Goal: Complete application form

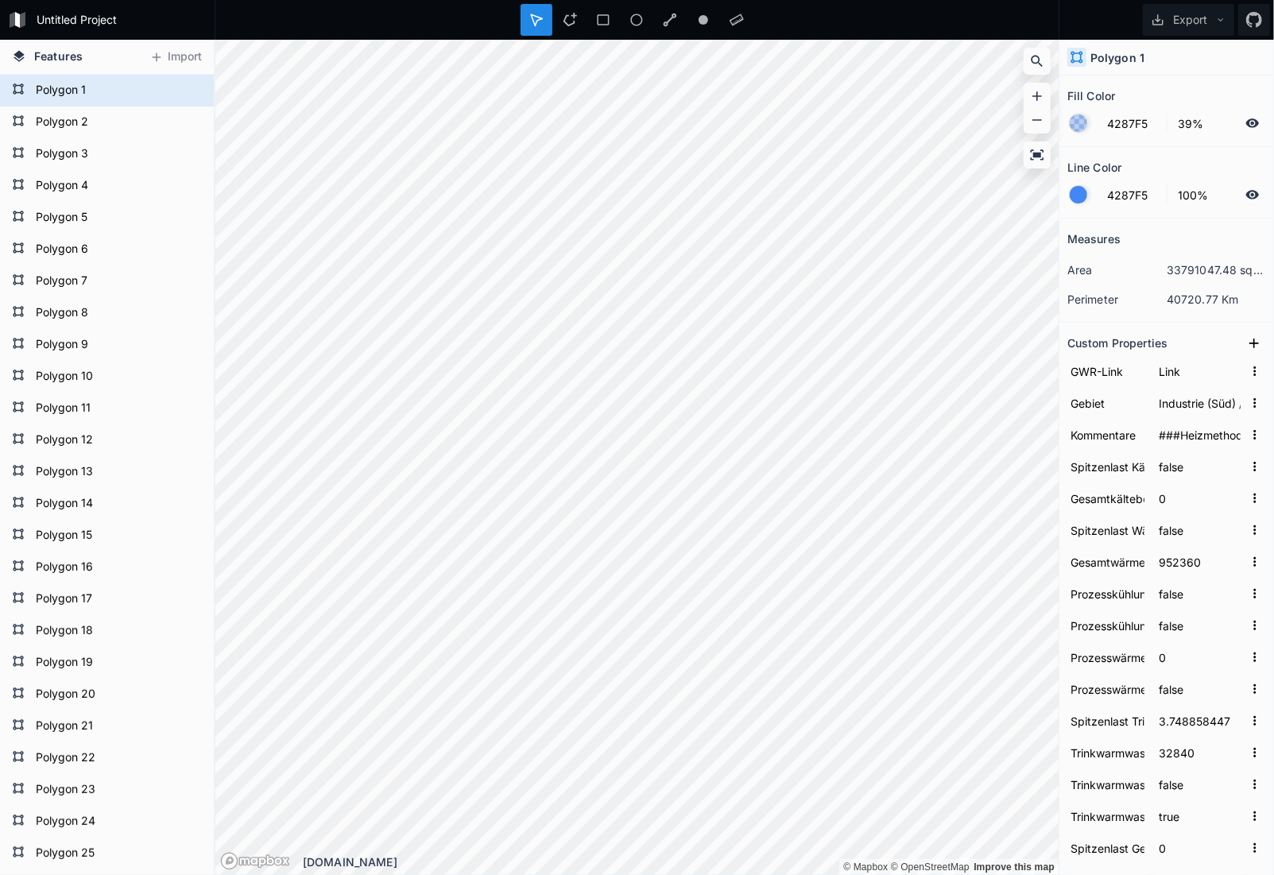
scroll to position [232, 0]
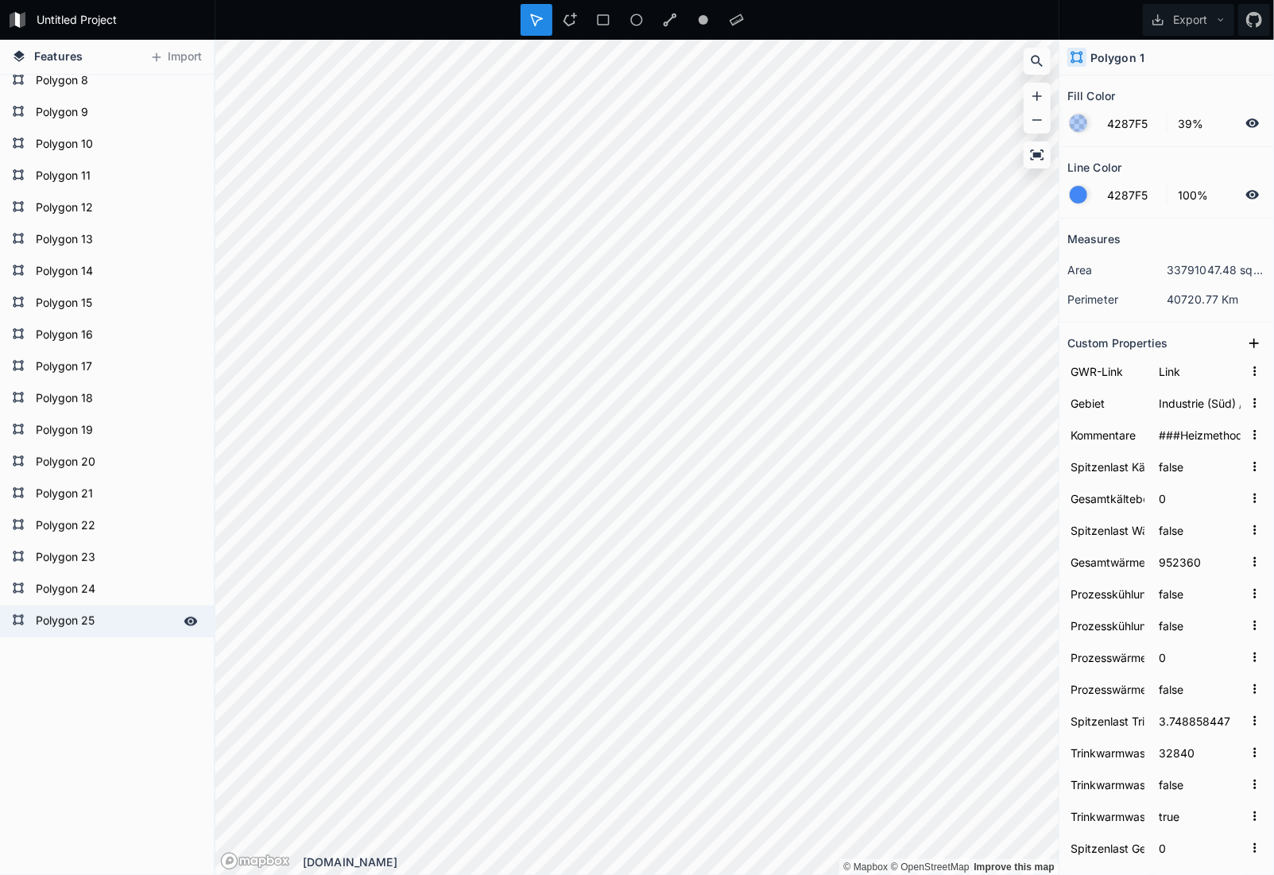
click at [131, 614] on form "Polygon 25" at bounding box center [105, 622] width 149 height 24
type input "###Heizmethode wurde von Heating Boiler auf Heating Boiler geändertHeizquelle w…"
type input "50100"
type input "279512.8761"
type input "4.117808219"
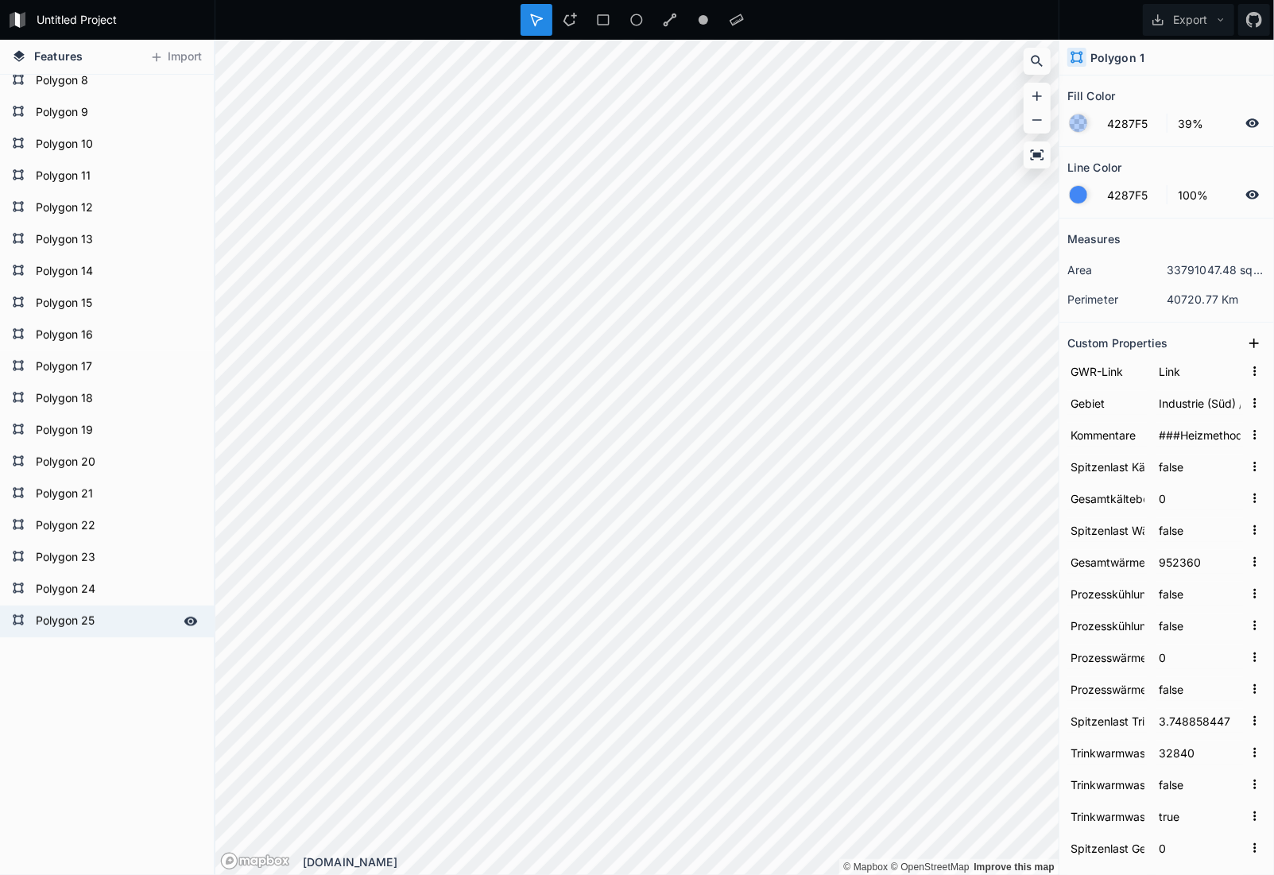
type input "5010"
type input "38.95304583"
type input "50100"
type input "true"
type input "98.0631757"
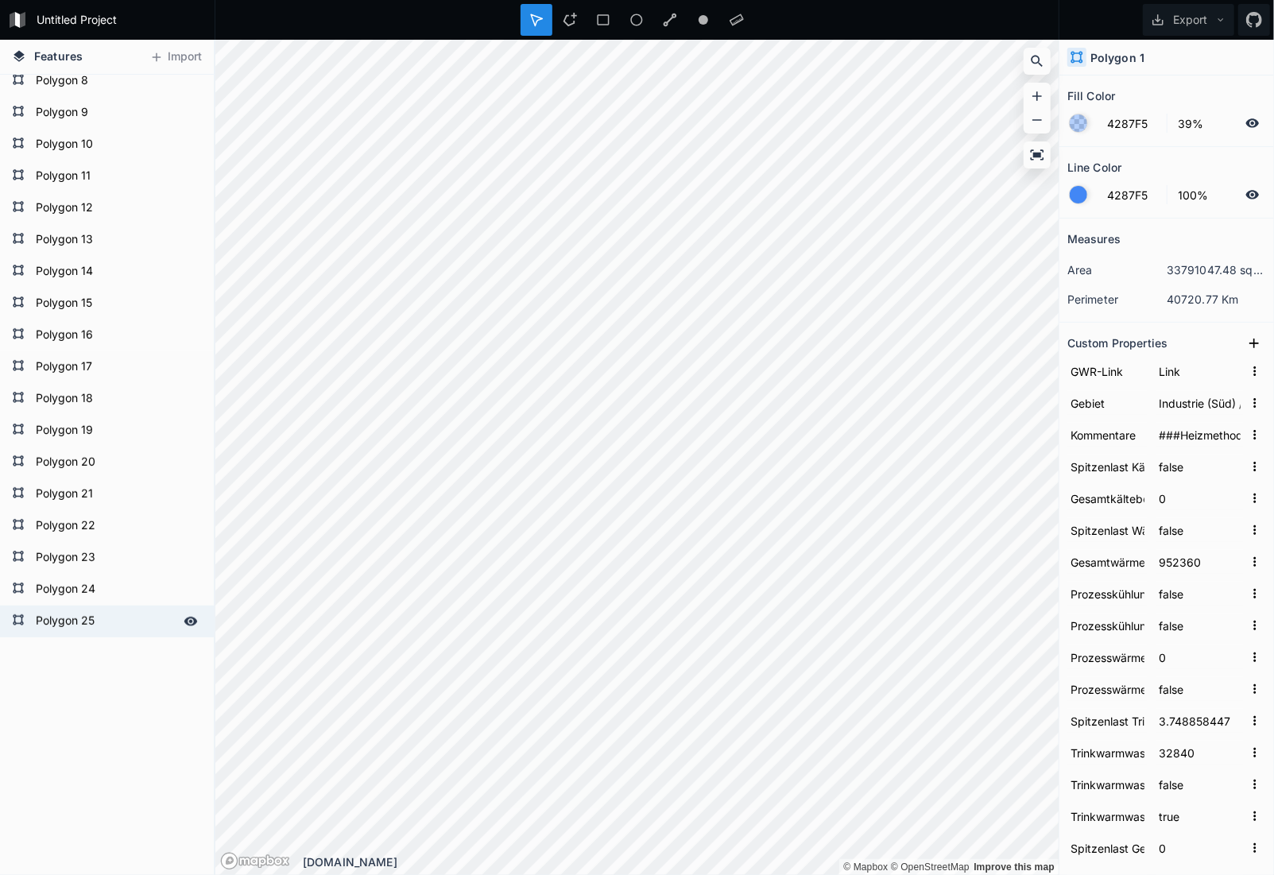
type input "274502.8761"
type input "true"
type input "Gas"
type input "522"
type input "4"
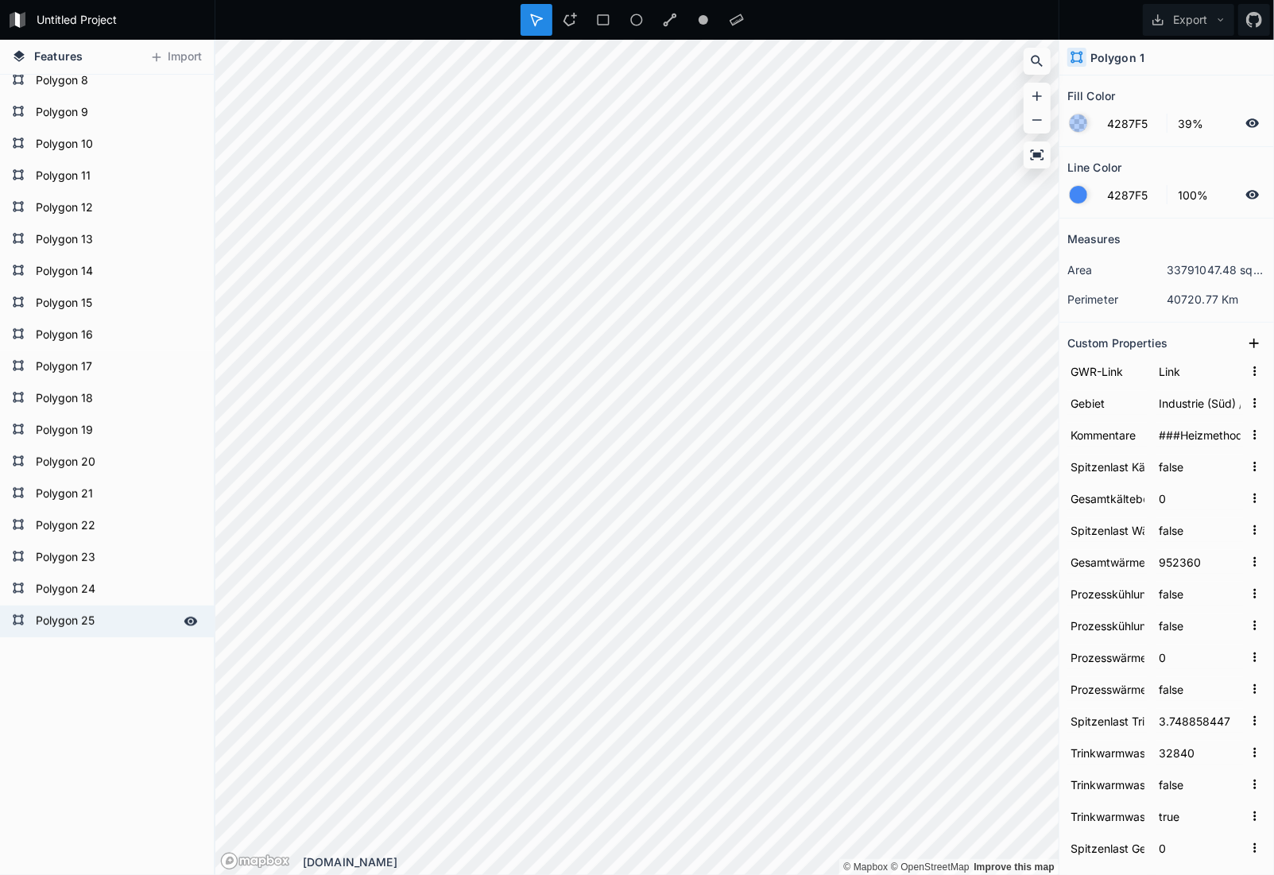
type input "1670"
type input "1970"
type input "Bürogebäude"
type input "47.4133059"
type input "8.625969845"
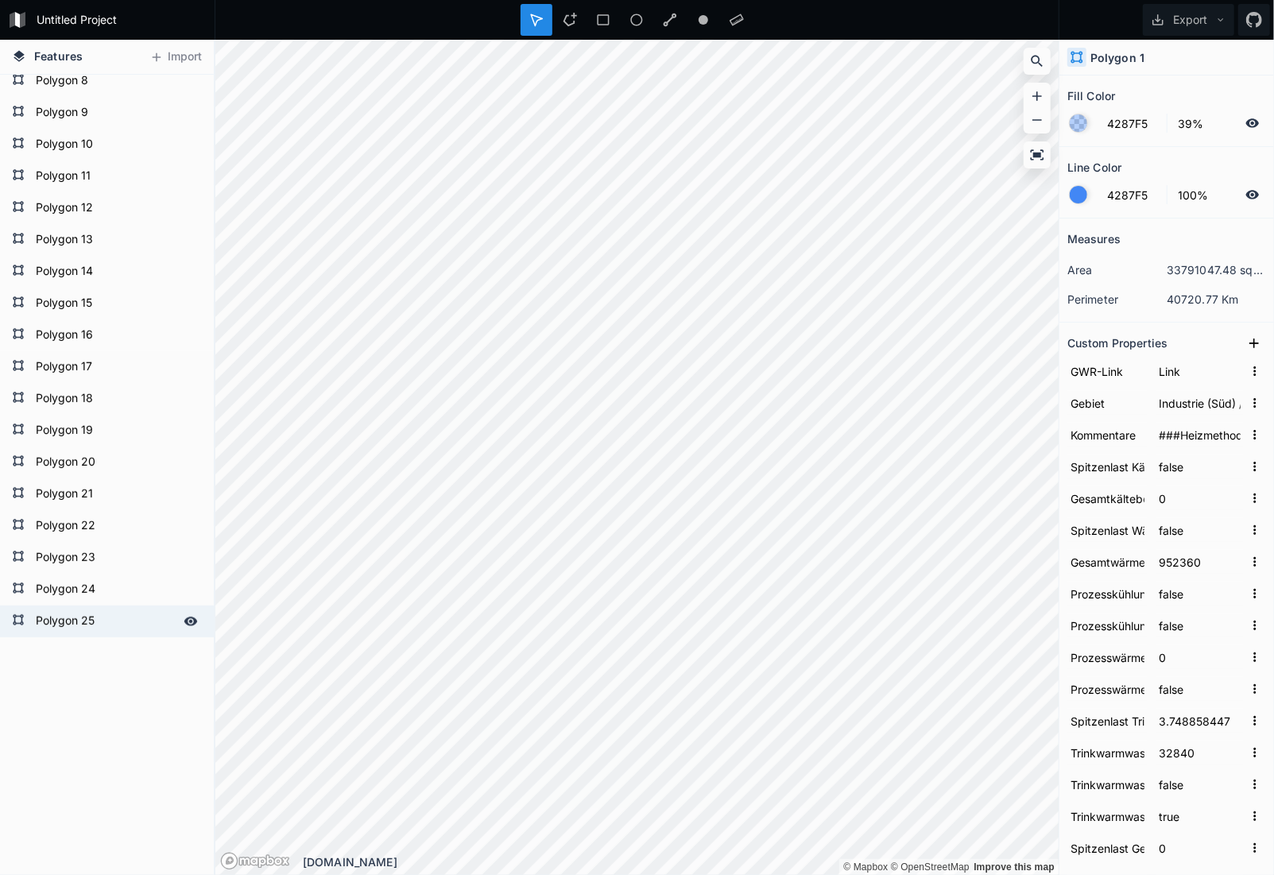
type input "[STREET_ADDRESS]"
type input "2261528"
type input "95.9851787253914"
type input "522.4917165"
type input "1252075.89"
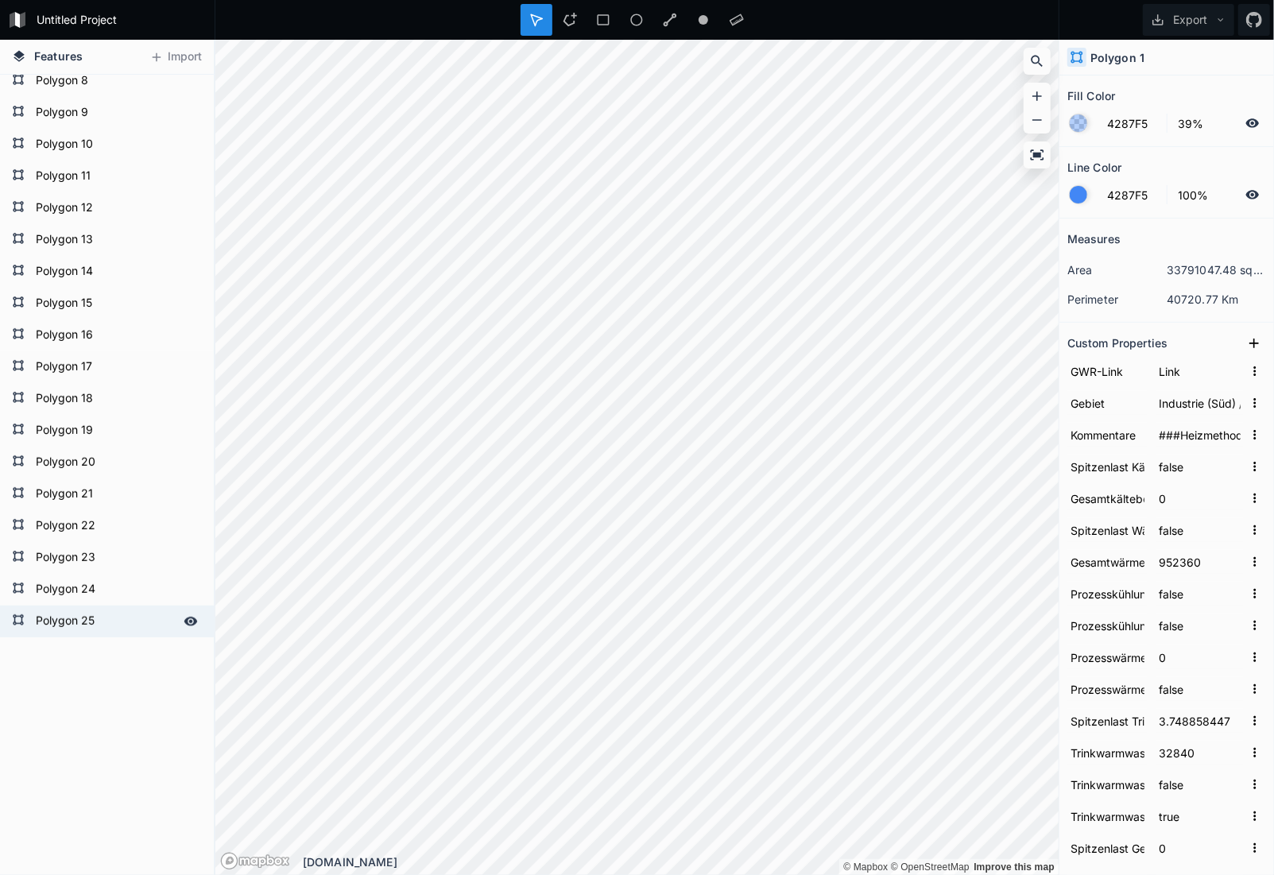
type input "2689594.688"
type input "8014"
type input "1970"
type input "1060"
type input "2261528"
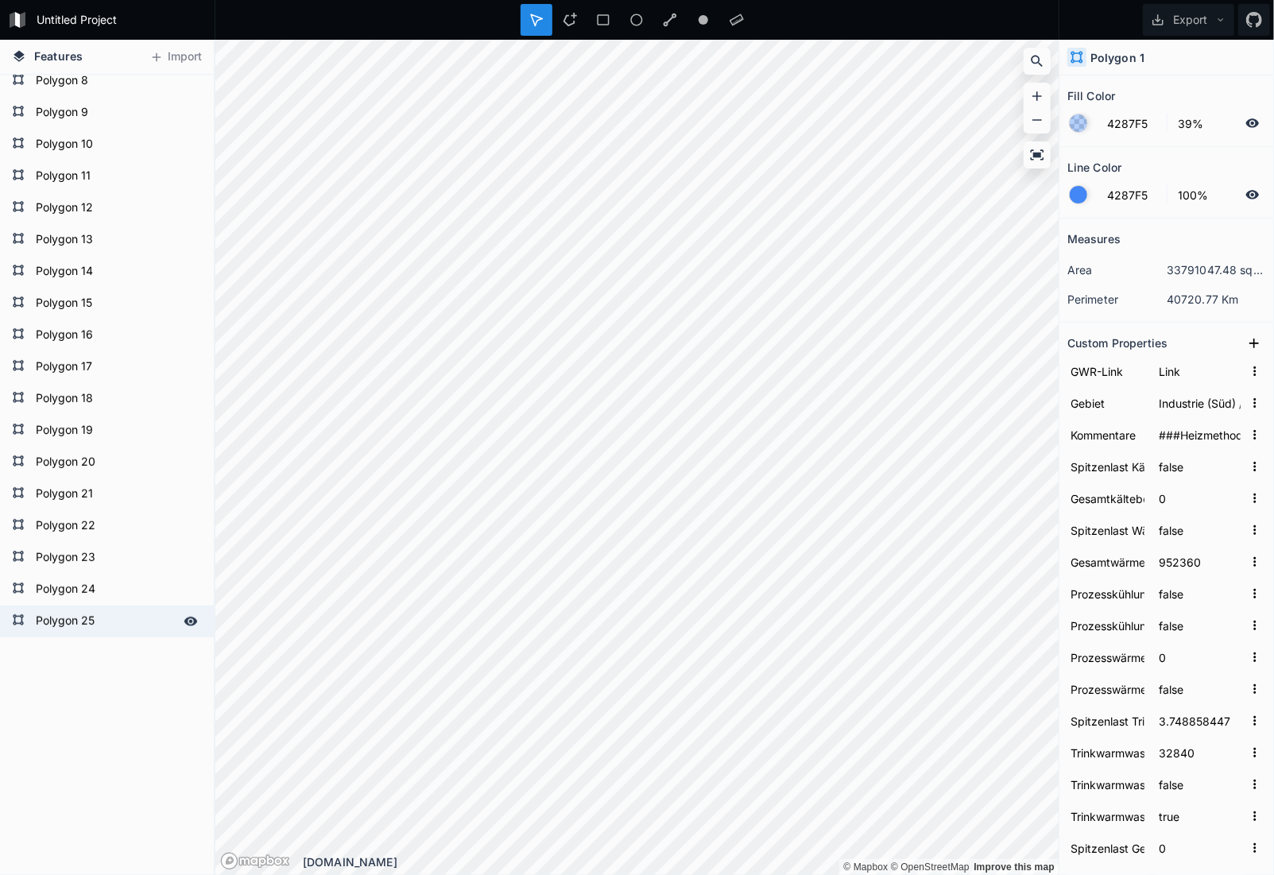
type input "734"
type input "[DATE]"
type input "2261528"
type input "1130_21"
type input "2272"
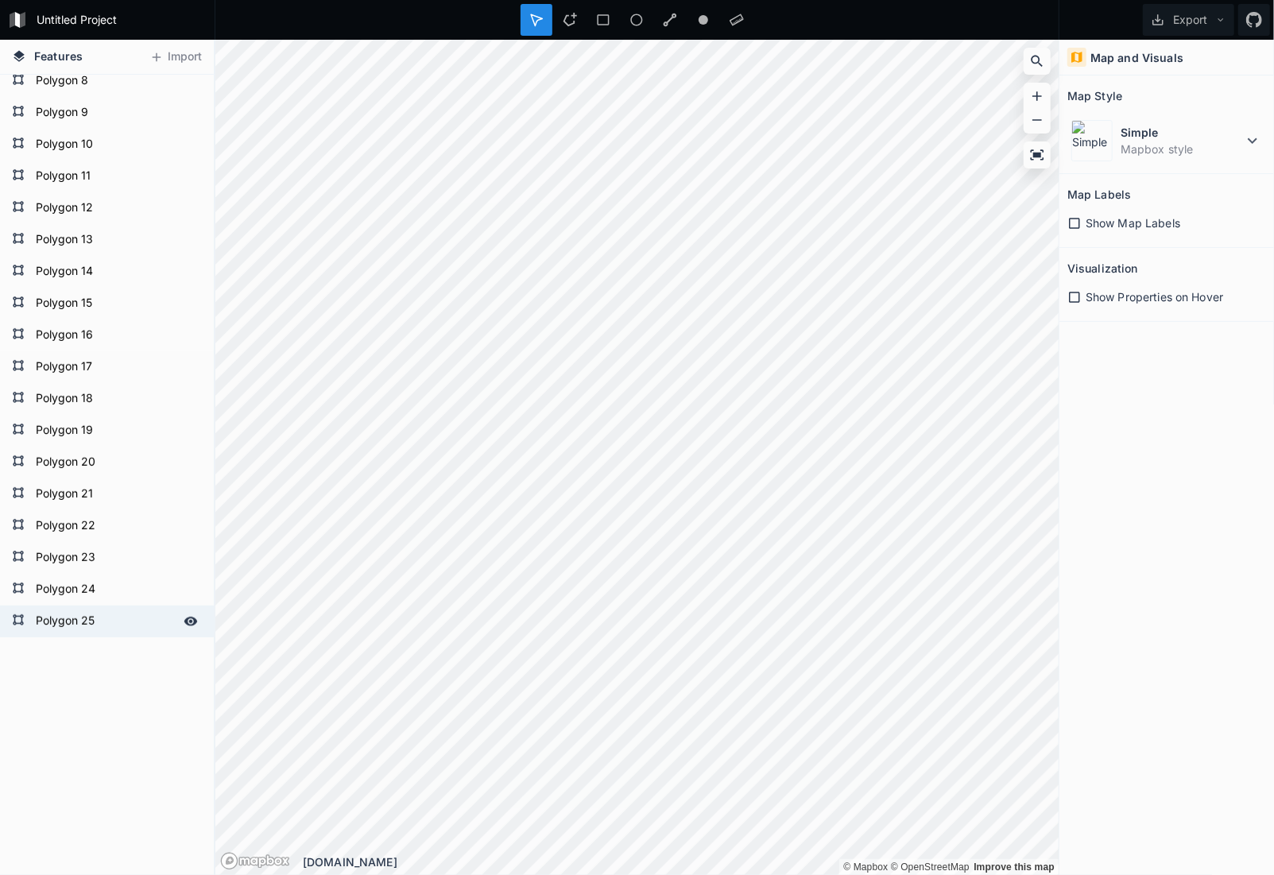
click at [83, 624] on form "Polygon 25" at bounding box center [105, 622] width 149 height 24
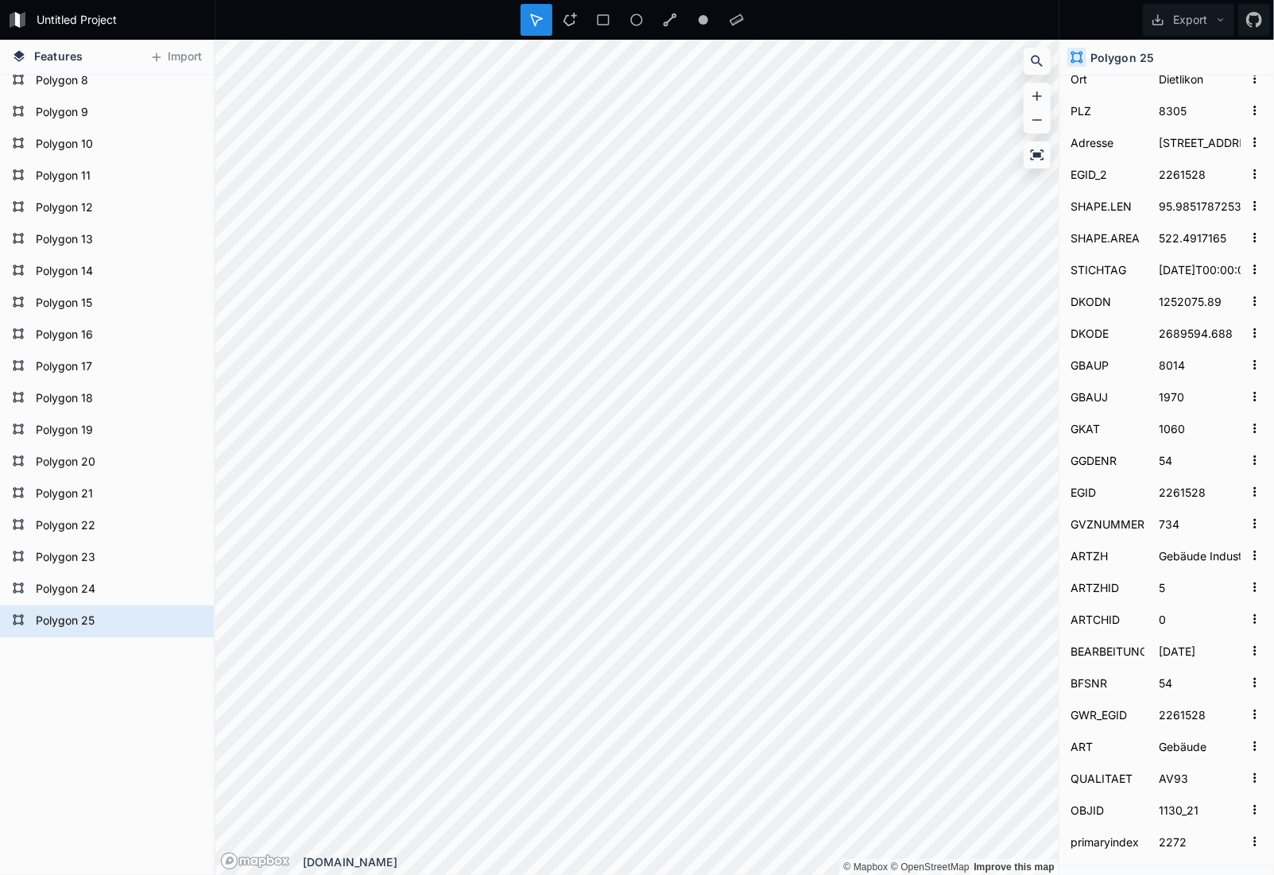
scroll to position [1538, 0]
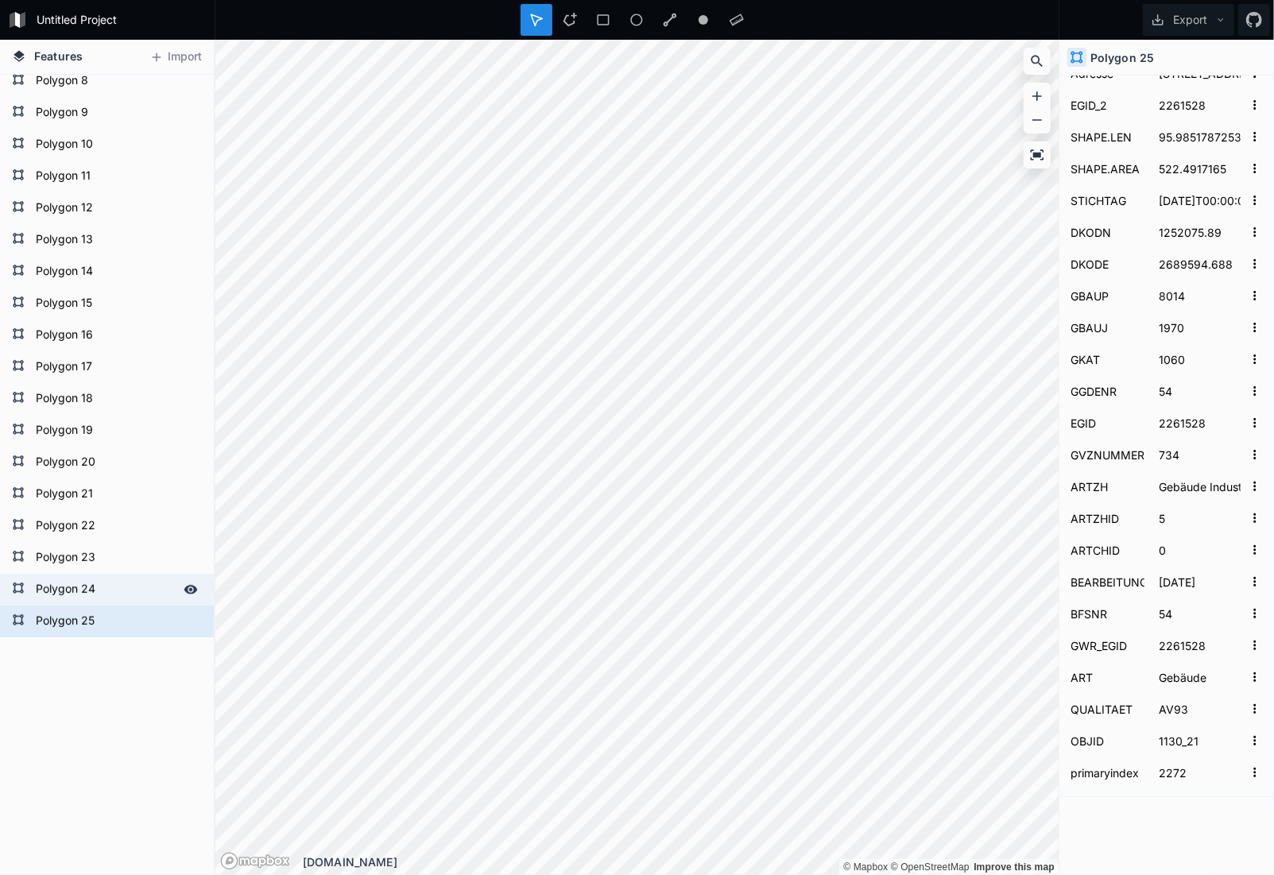
click at [54, 591] on form "Polygon 24" at bounding box center [105, 590] width 149 height 24
type input "###Heizmethode wurde von Heating Boiler auf Heating Boiler geändertHeizquelle w…"
type input "0"
type input "193430"
type input "0.761415525"
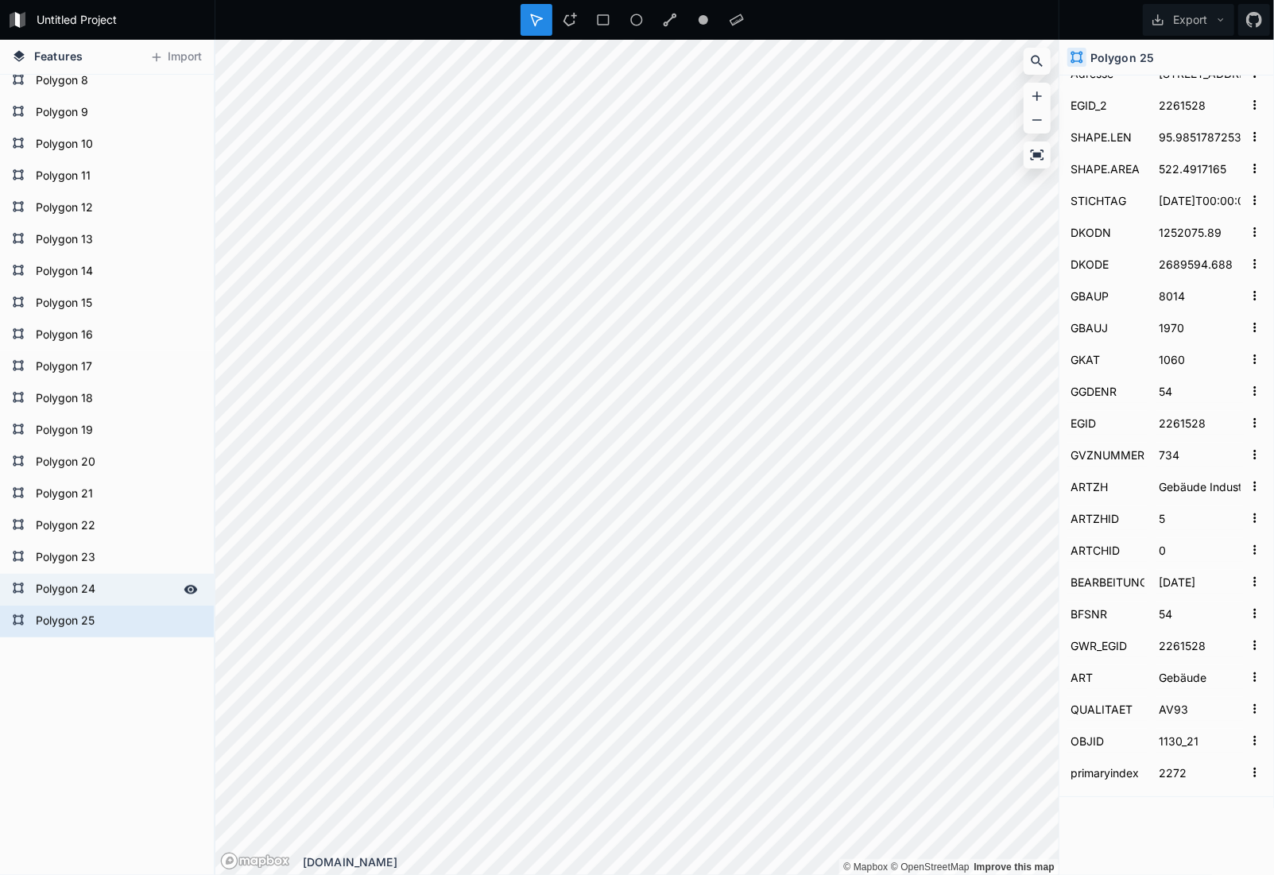
type input "6670"
type input "0"
type input "false"
type input "73.89467734"
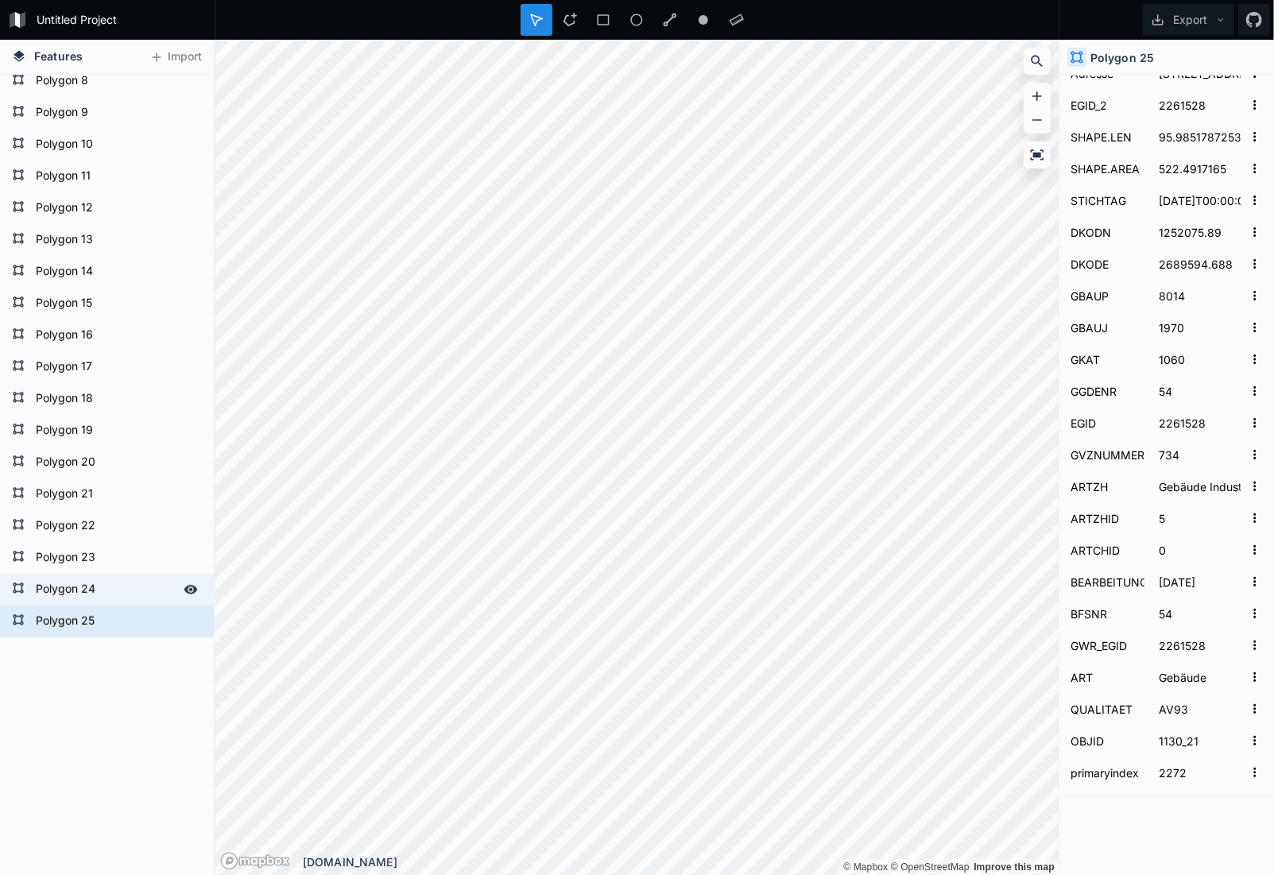
type input "186760"
type input "false"
type input "Elektrizität"
type input "Elektroheizung"
type input "Öl"
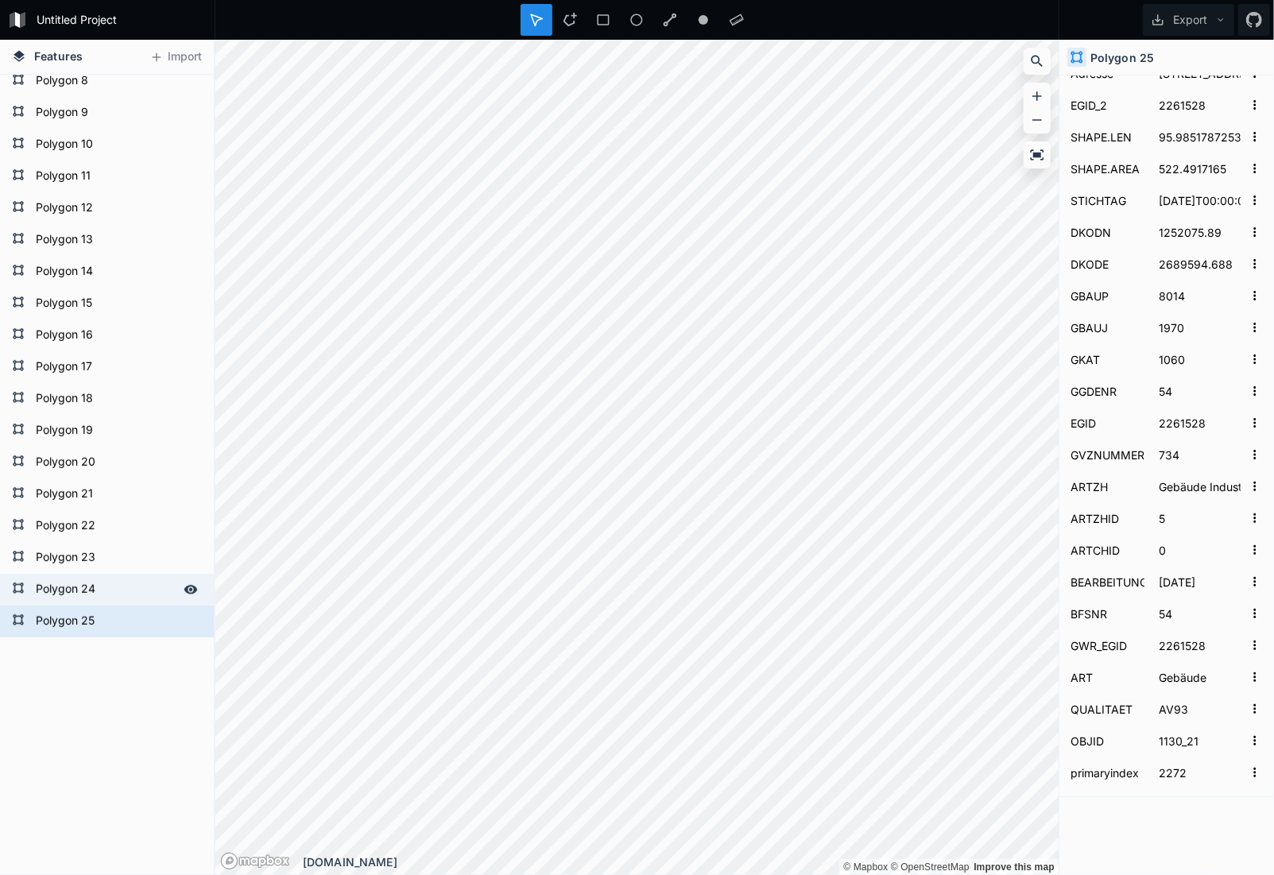
type input "1668"
type input "1"
type input "1334"
type input "1973"
type input "Industriegebäude"
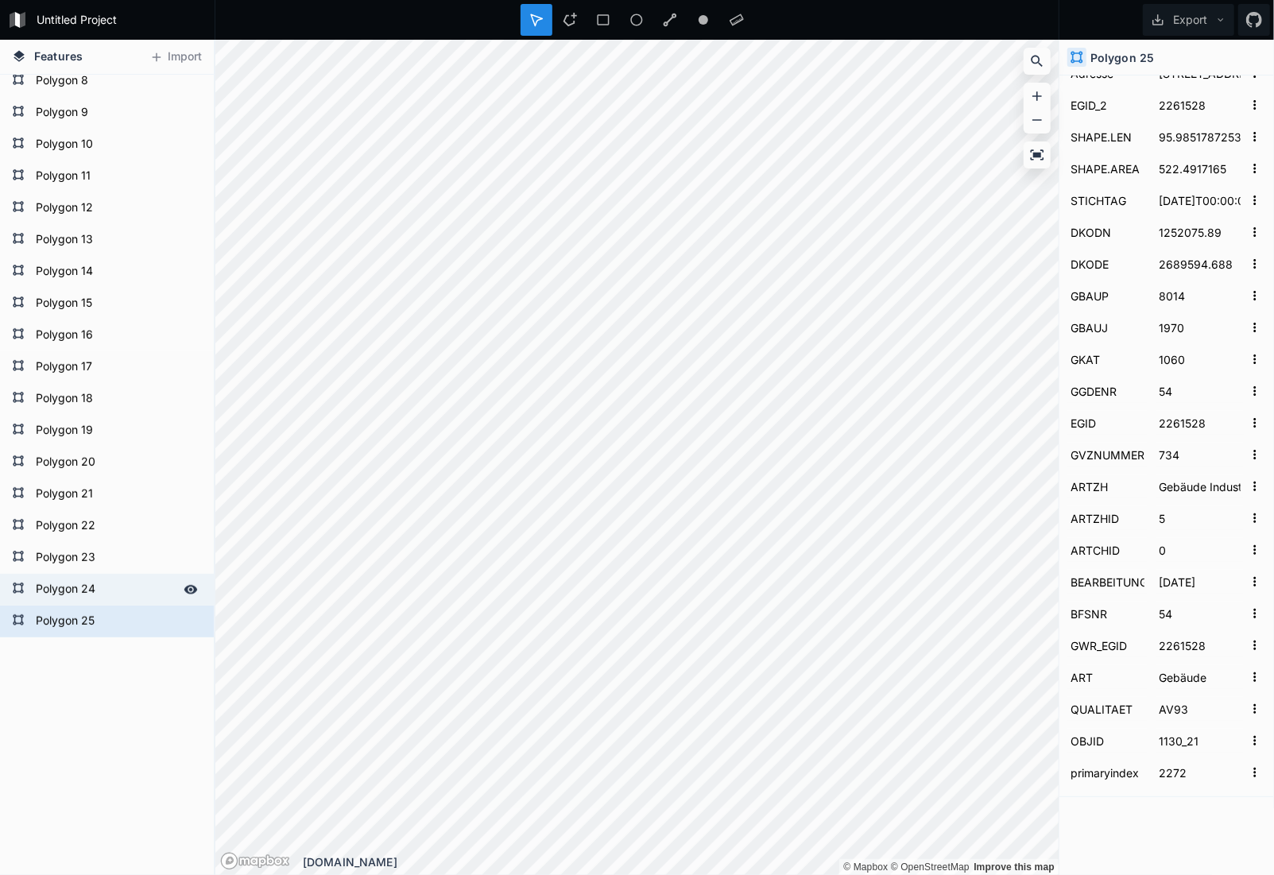
type input "47.4118463"
type input "8.624288892"
type input "[STREET_ADDRESS]"
type input "2261530"
type input "255.32759985881"
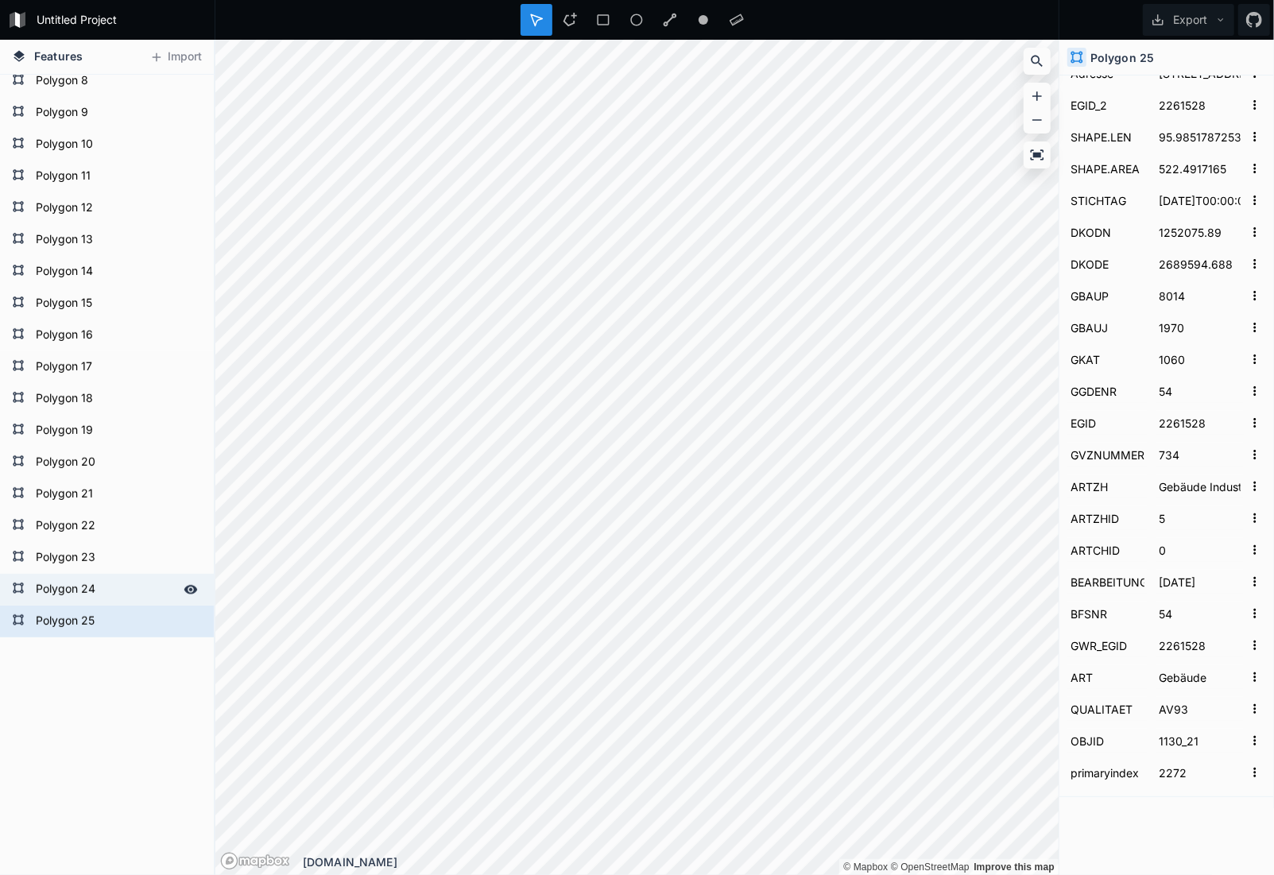
type input "1667.995209"
type input "1251893.138"
type input "2689488.148"
type input "2261530"
type input "779"
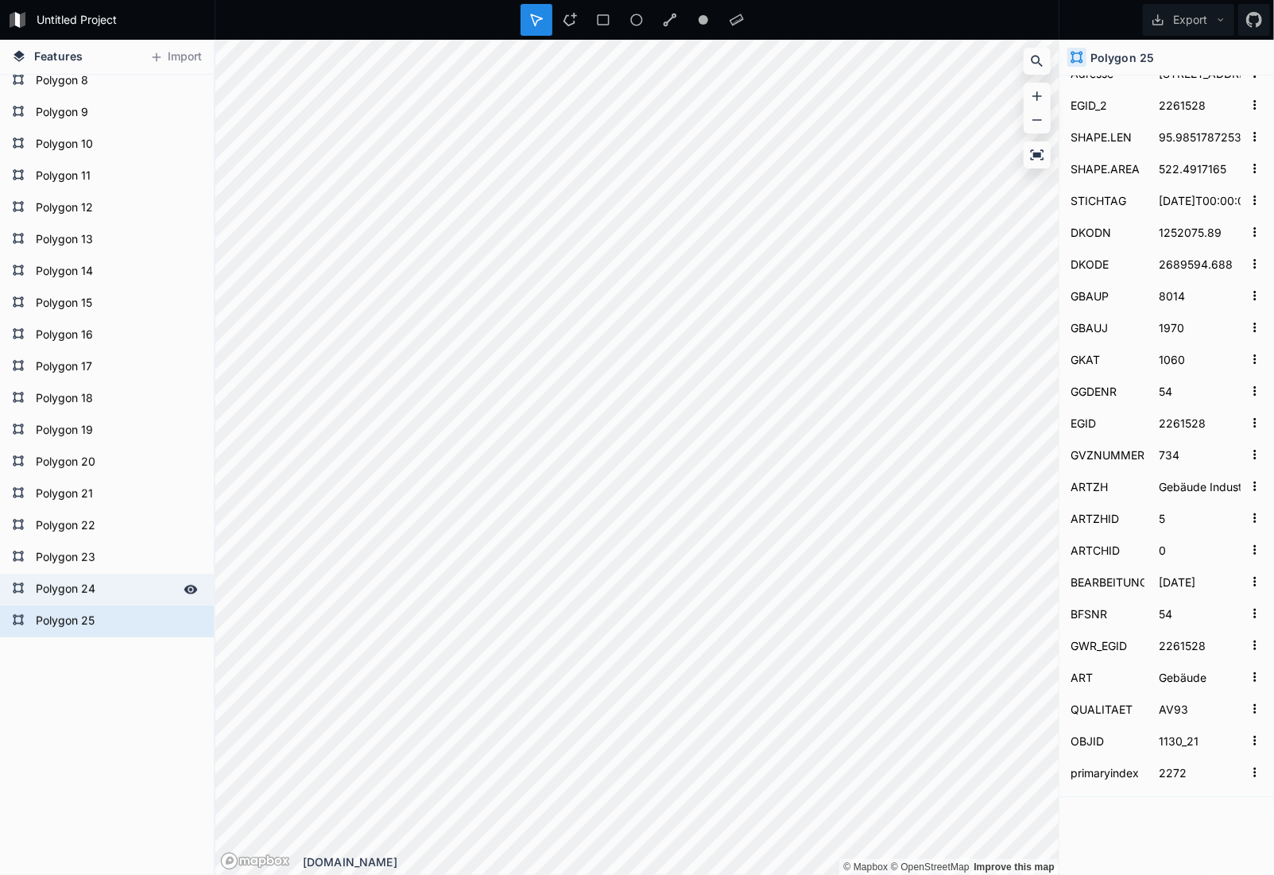
type input "[DATE]"
type input "2261530"
type input "1130_400"
type input "52"
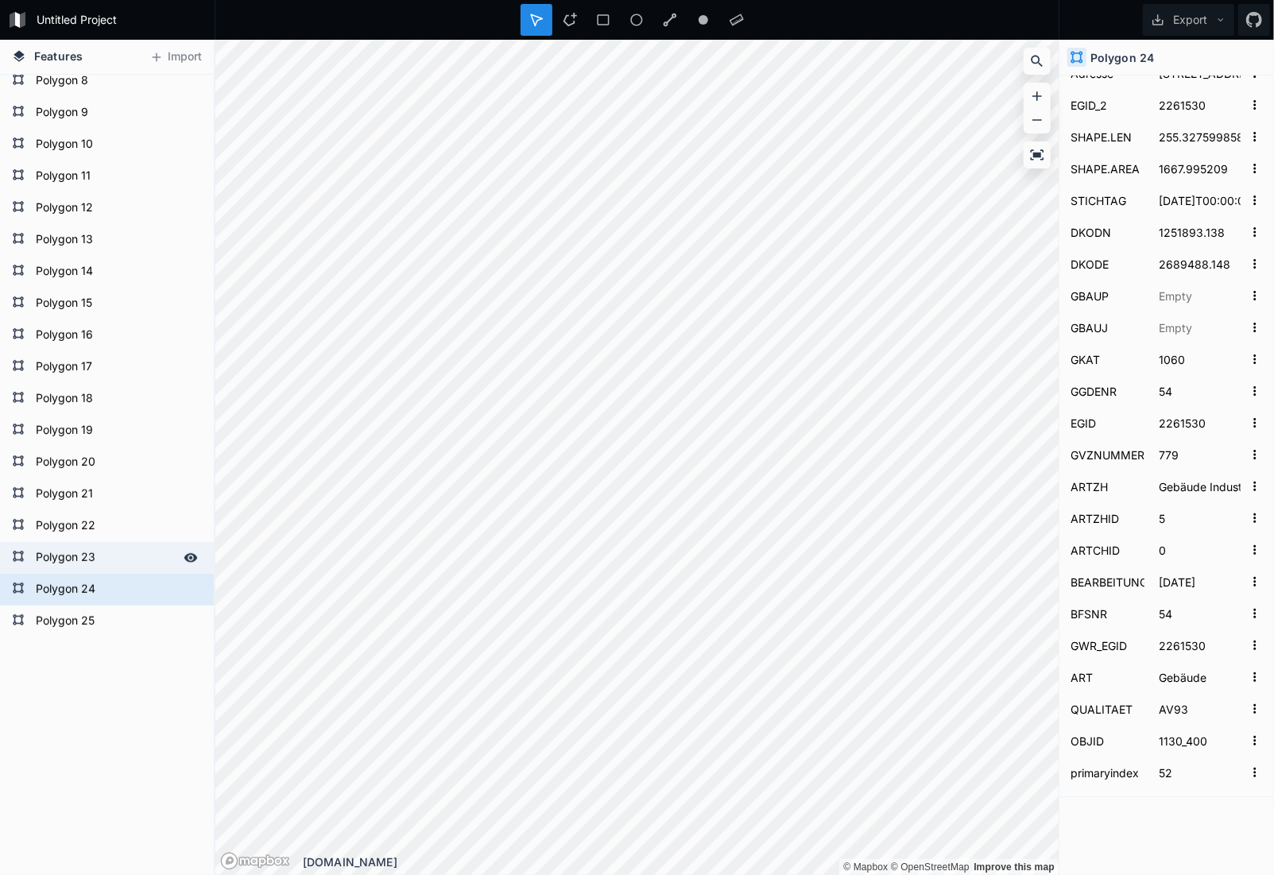
click at [50, 560] on form "Polygon 23" at bounding box center [105, 558] width 149 height 24
type input "###Heizmethode wurde von Heating Boiler auf Heating Boiler geändertHeizquelle w…"
type input "51818.55893"
type input "0"
type input "7488"
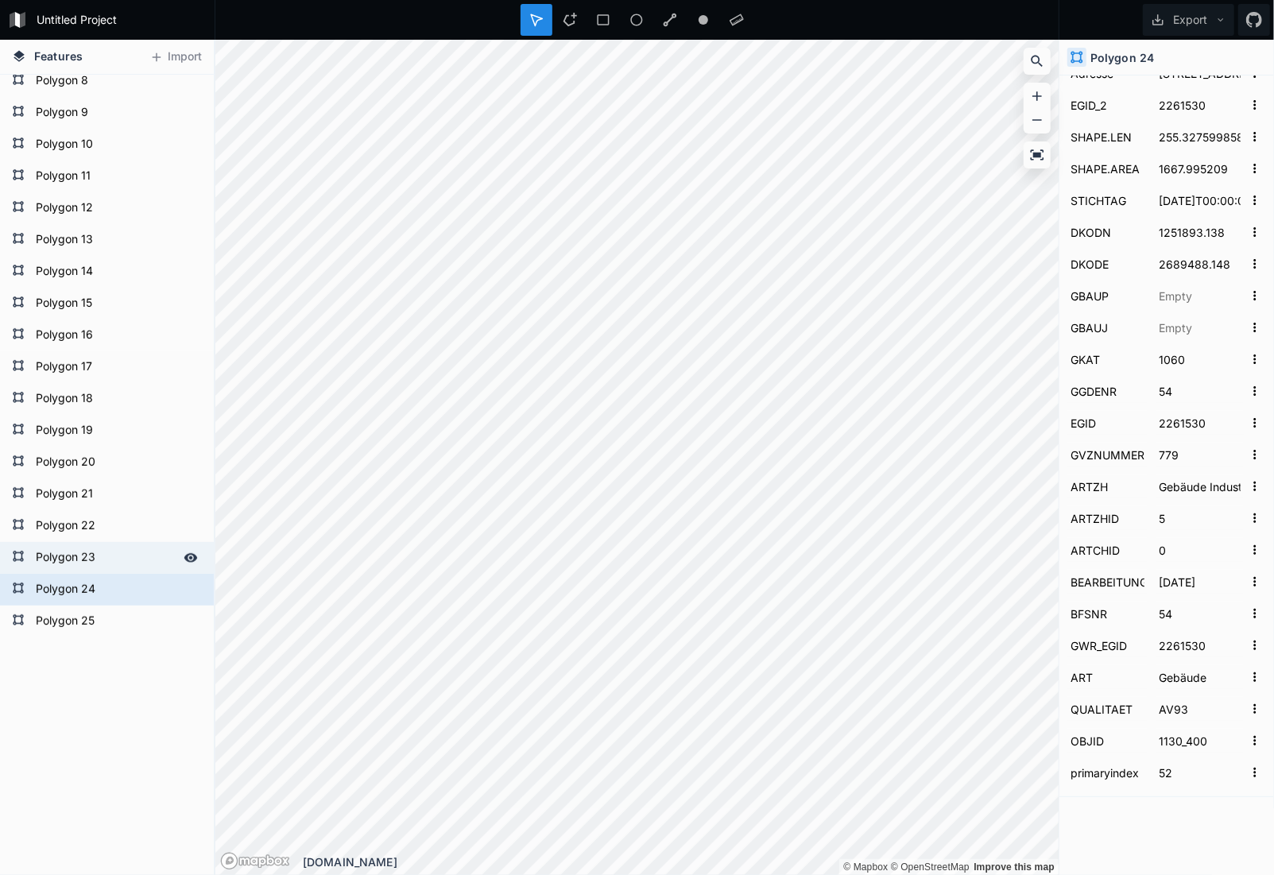
type input "15.83661144"
type input "44330.55893"
type input "true"
type input "[PERSON_NAME]"
type input "Heizkessel"
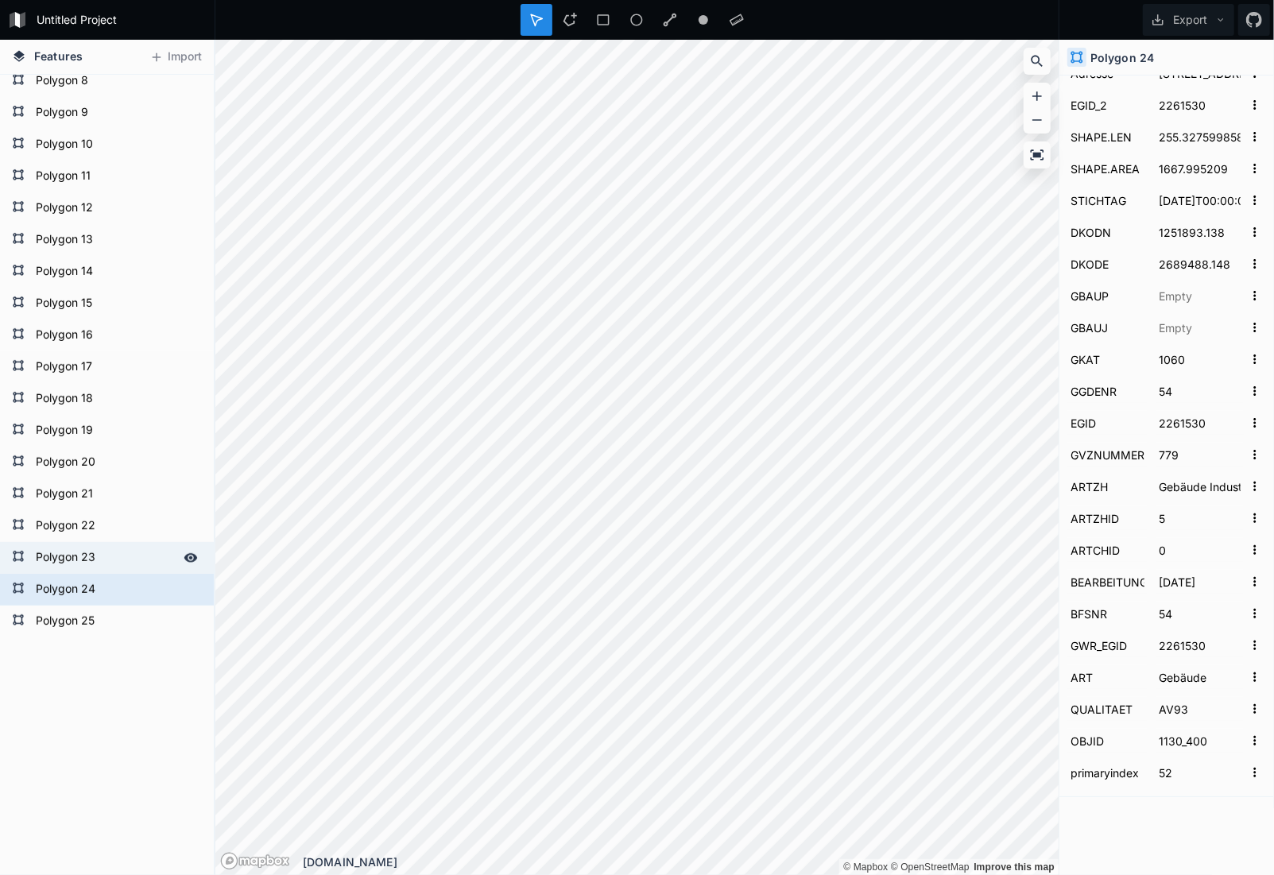
type input "Gas"
type input "195"
type input "3"
type input "468"
type input "1962"
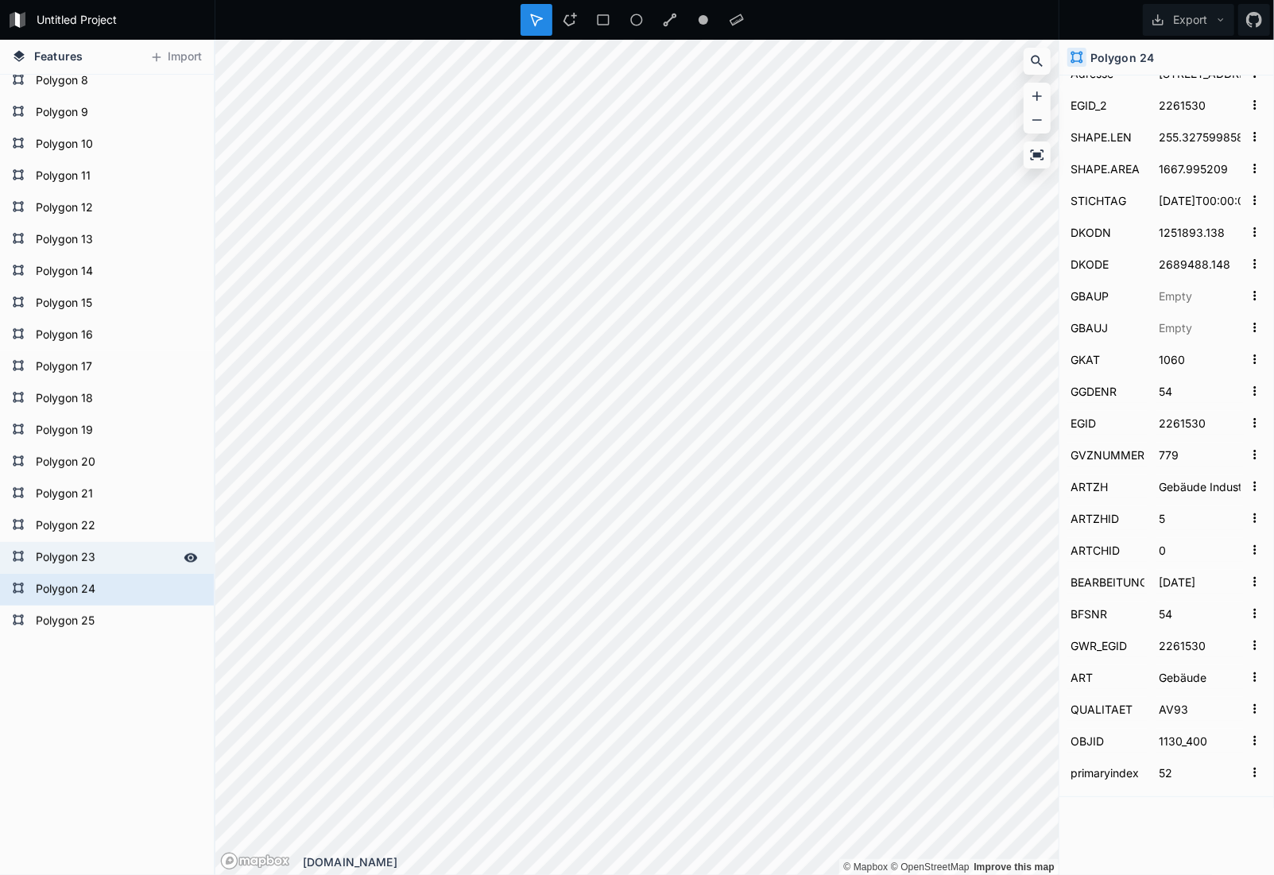
type input "Keine"
type input "47.411845"
type input "8.628108"
type input "[STREET_ADDRESS]"
type input "17166"
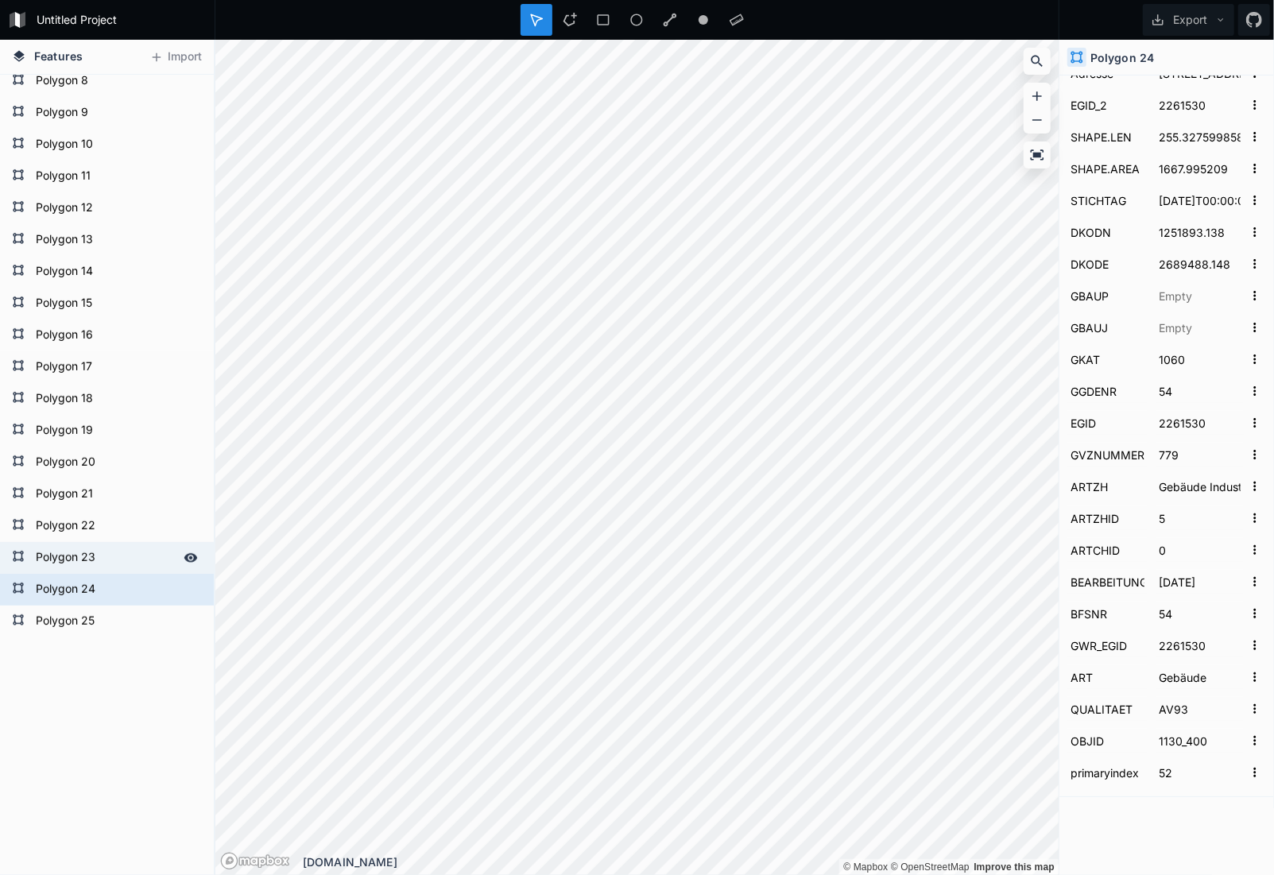
type input "69.1716955804645"
type input "194.758117"
type input "1251917.601"
type input "2689766.856"
type input "8014"
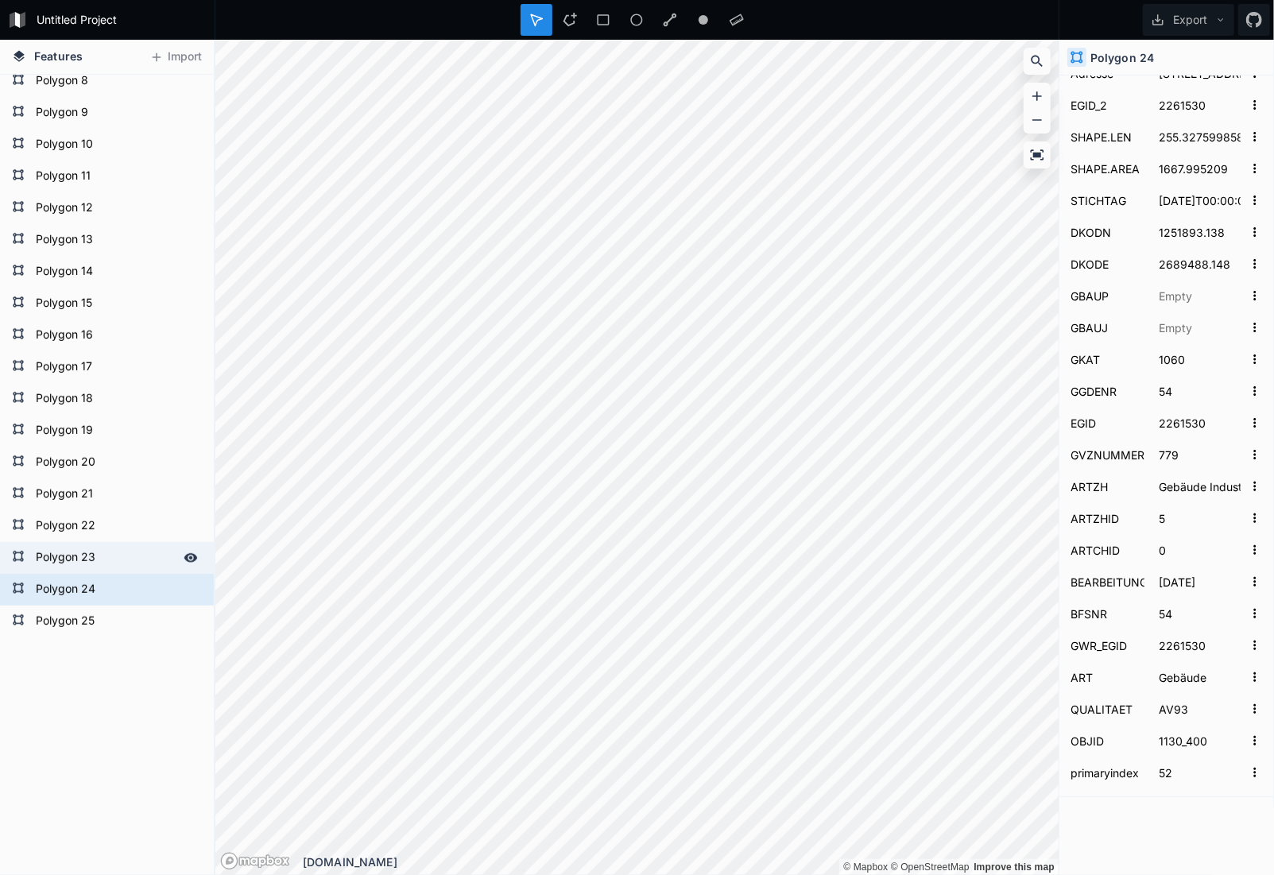
type input "1962"
type input "1040"
type input "17166"
type input "136"
type input "[DATE]"
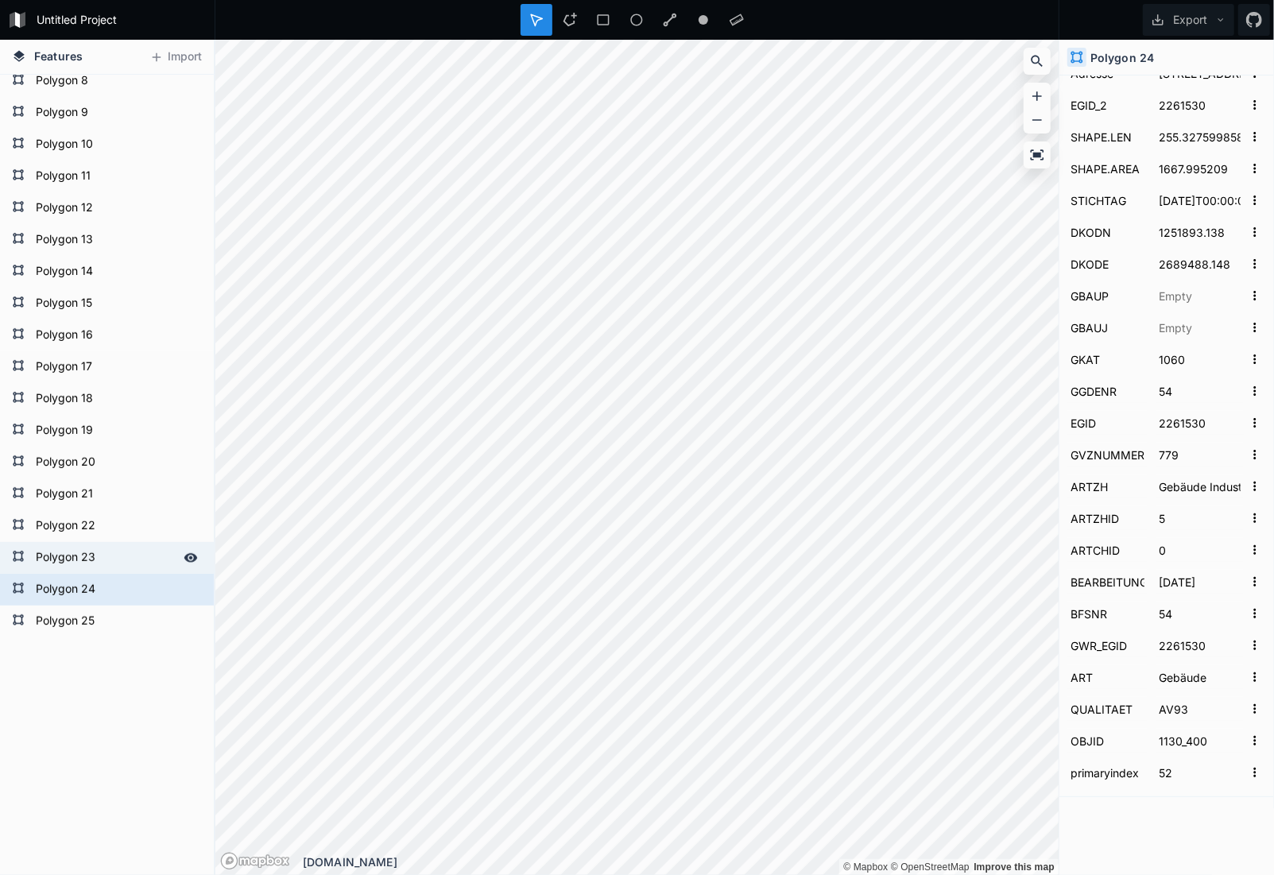
type input "17166"
type input "1130_1168"
type input "2743"
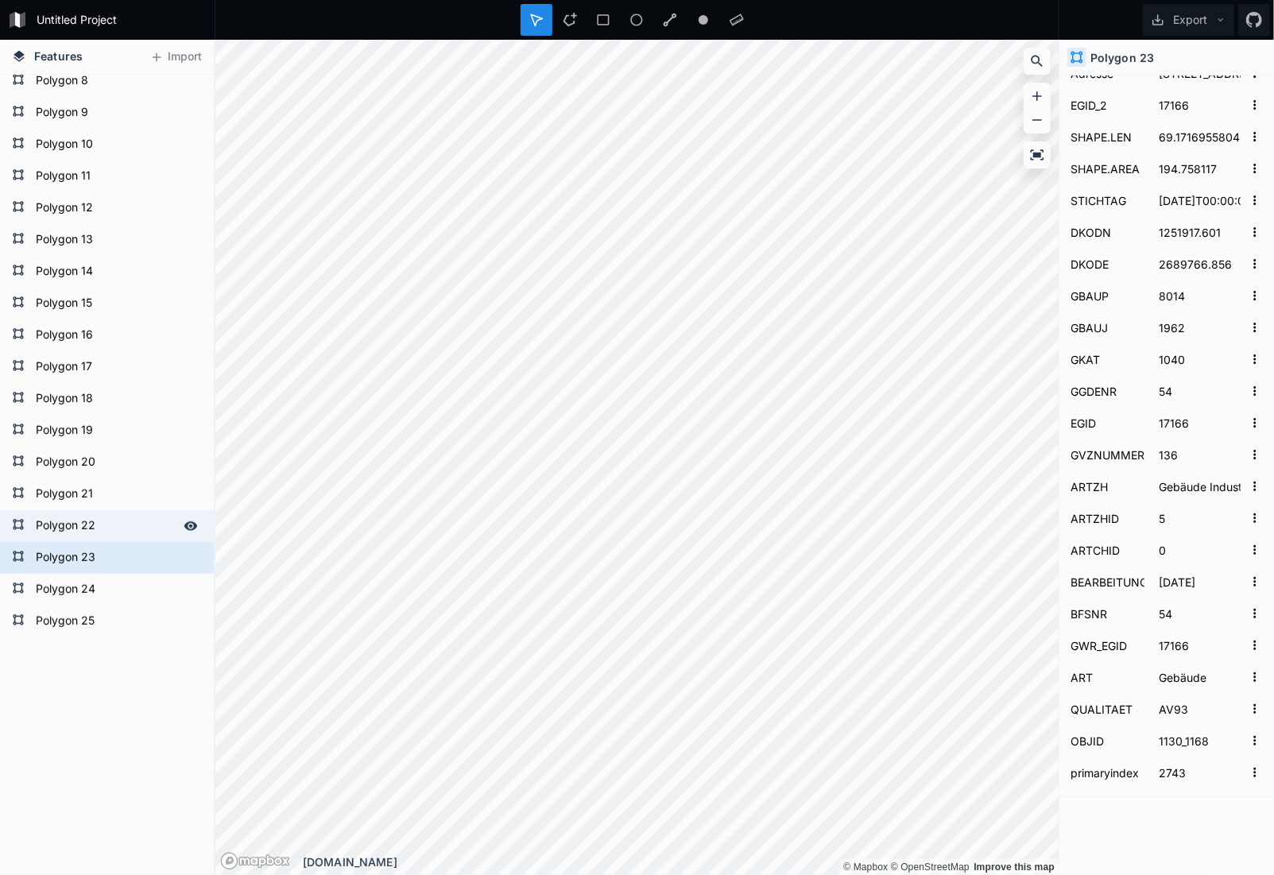
click at [49, 532] on form "Polygon 22" at bounding box center [105, 526] width 149 height 24
type input "###Heizmethode wurde von Heating Boiler auf Heating Boiler geändertHeizquelle w…"
type input "911446.969"
type input "32160"
type input "318.066218"
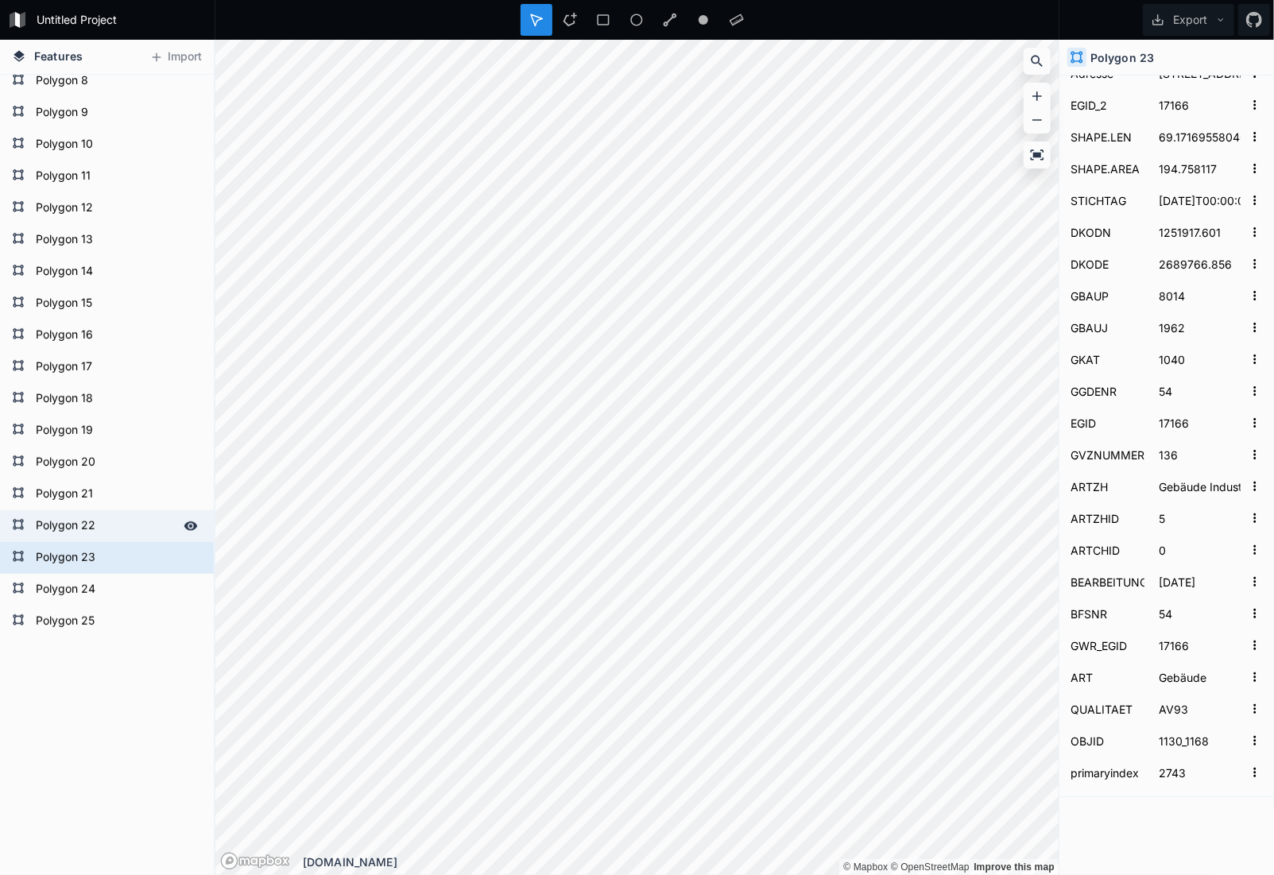
type input "879286.969"
type input "Keine"
type input "2513"
type input "1"
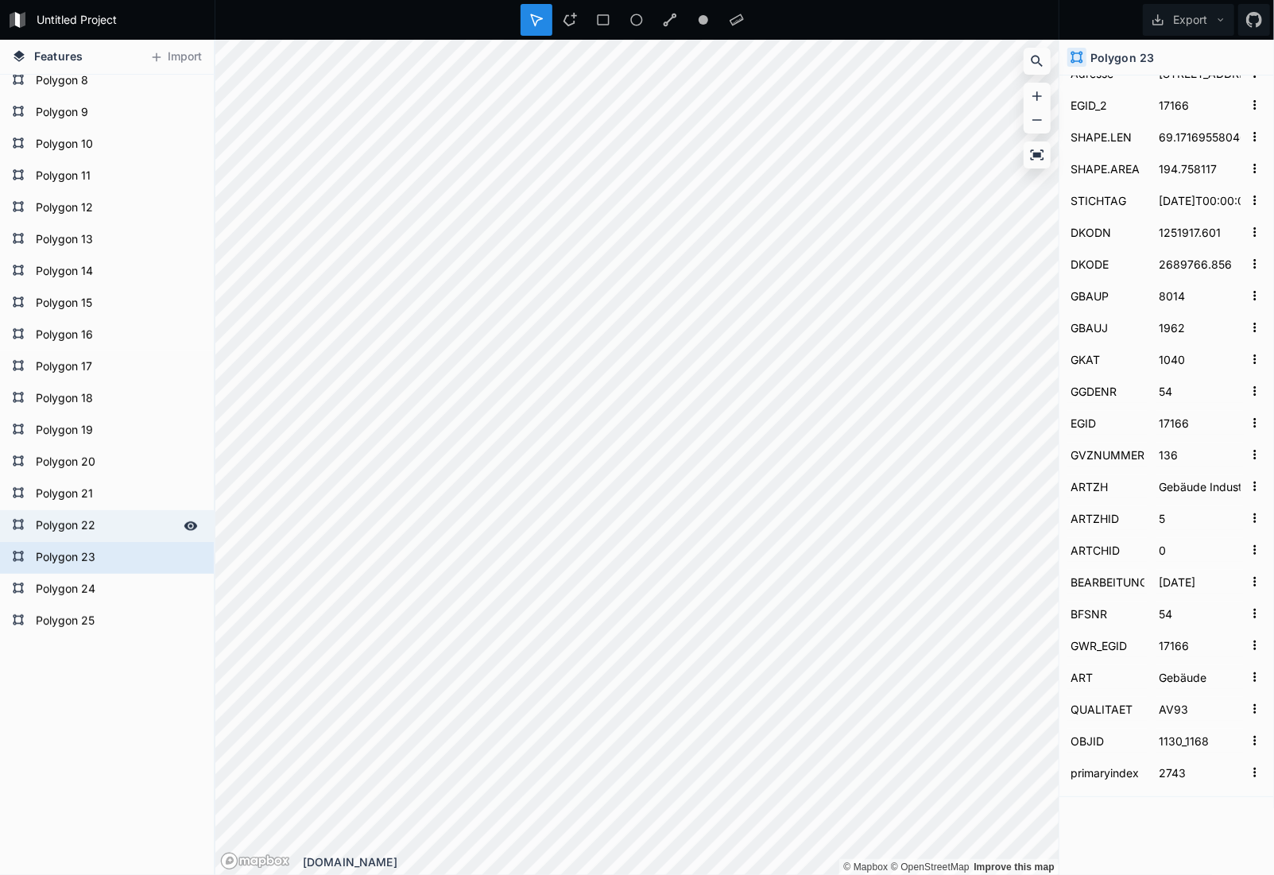
type input "2010"
type input "1987"
type input "[DATE]-[DATE]"
type input "47.416947"
type input "8.630404884"
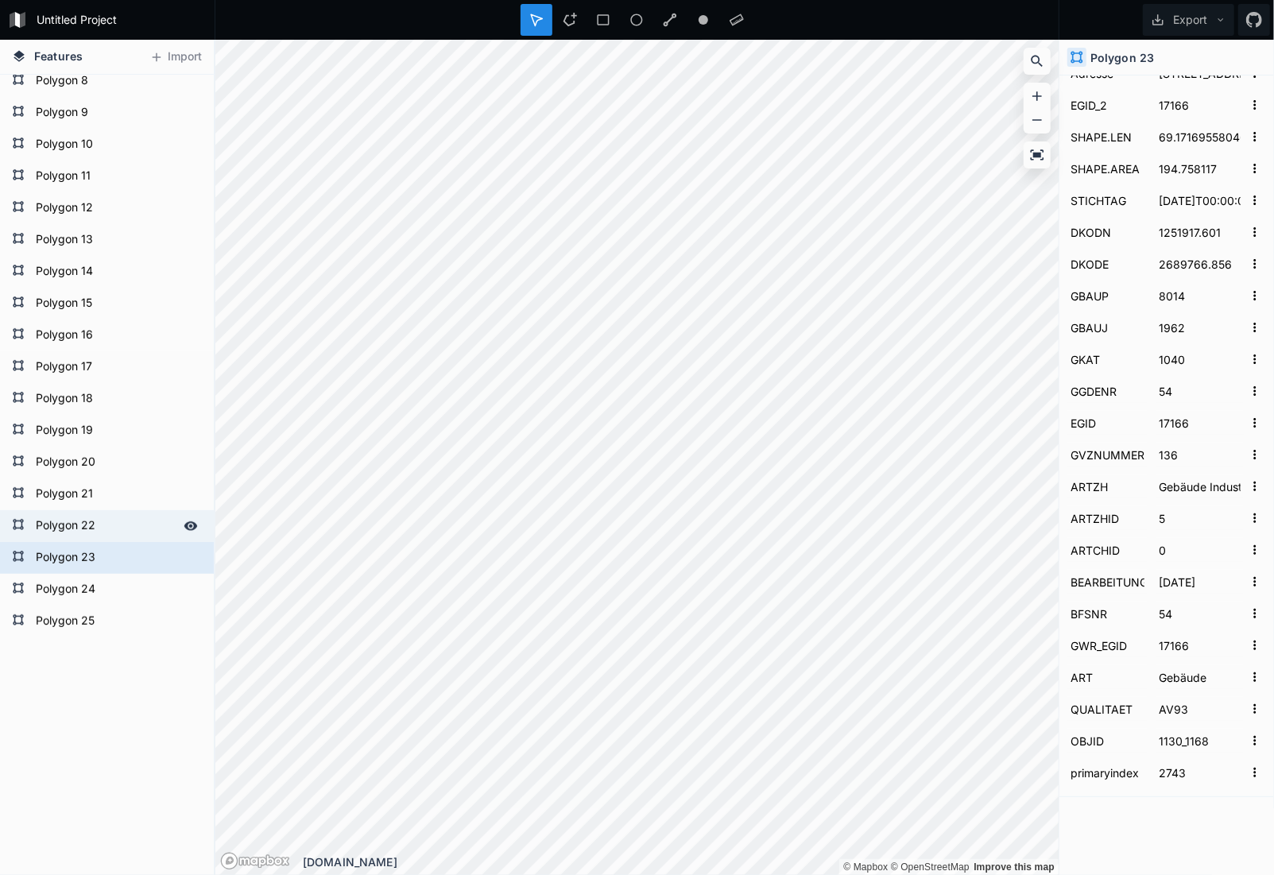
type input "[PERSON_NAME]"
type input "8306"
type input "[STREET_ADDRESS]"
type input "2314500"
type input "215.829871377075"
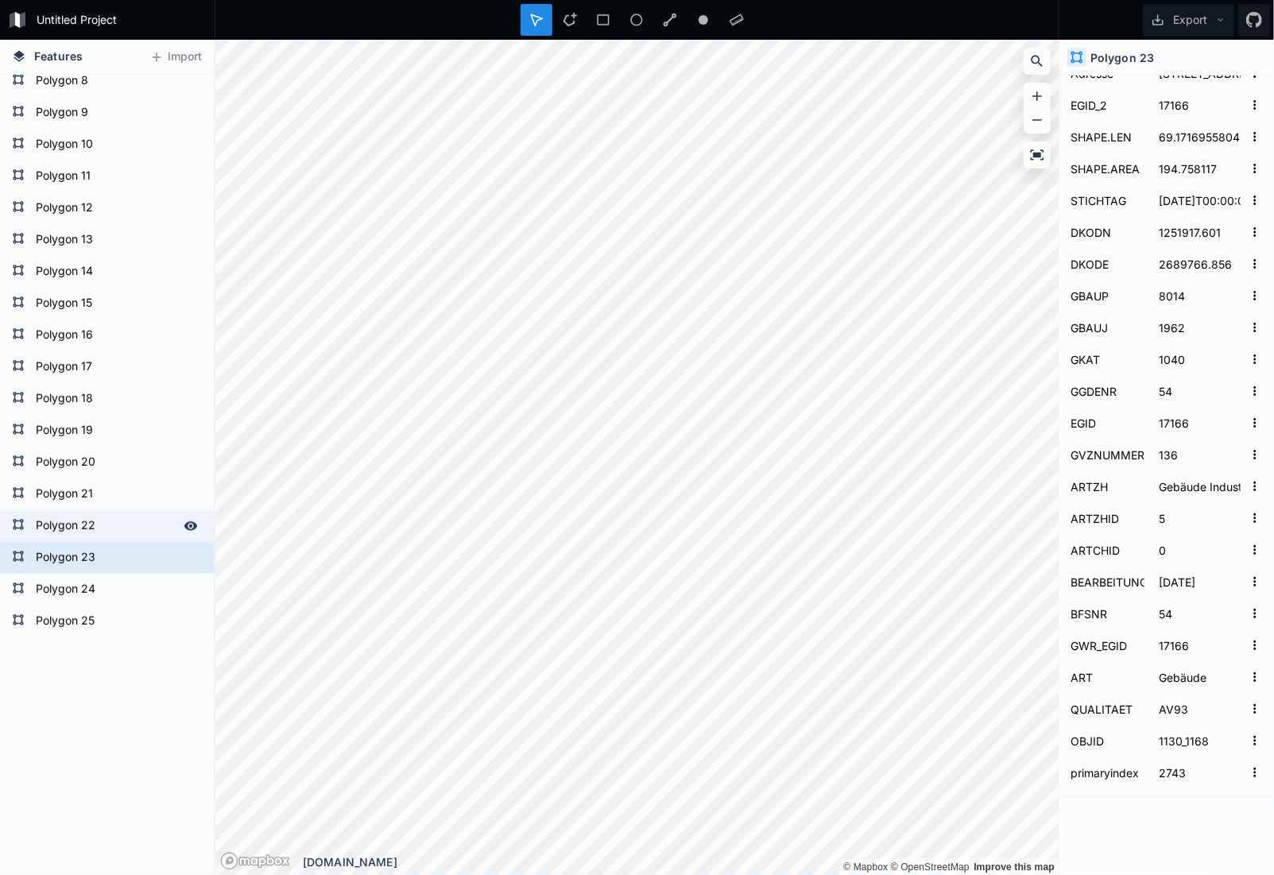
type input "2512.5061325"
type input "1252513.189"
type input "2689935.738"
type input "8017"
type input "1987"
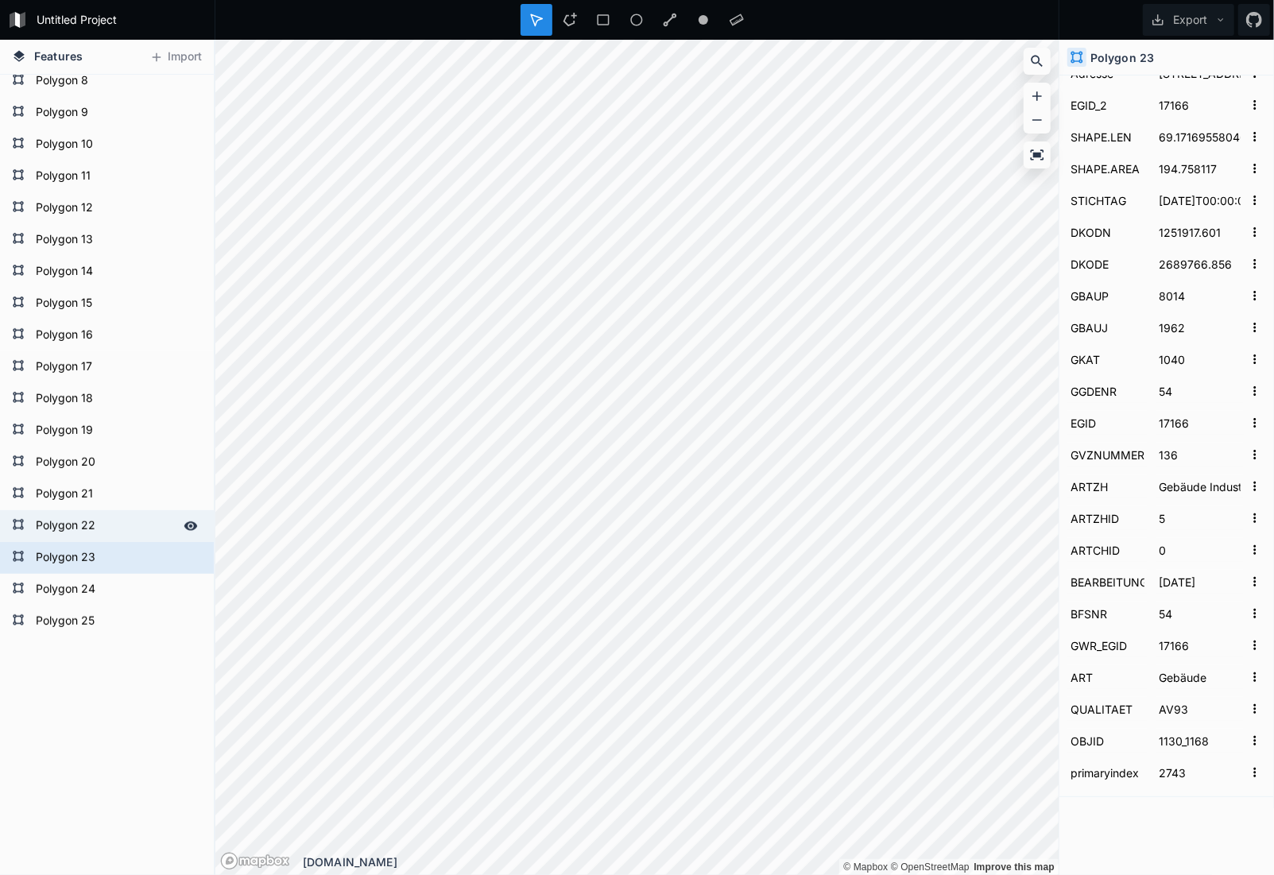
type input "1060"
type input "200"
type input "2314500"
type input "236"
type input "[DATE]"
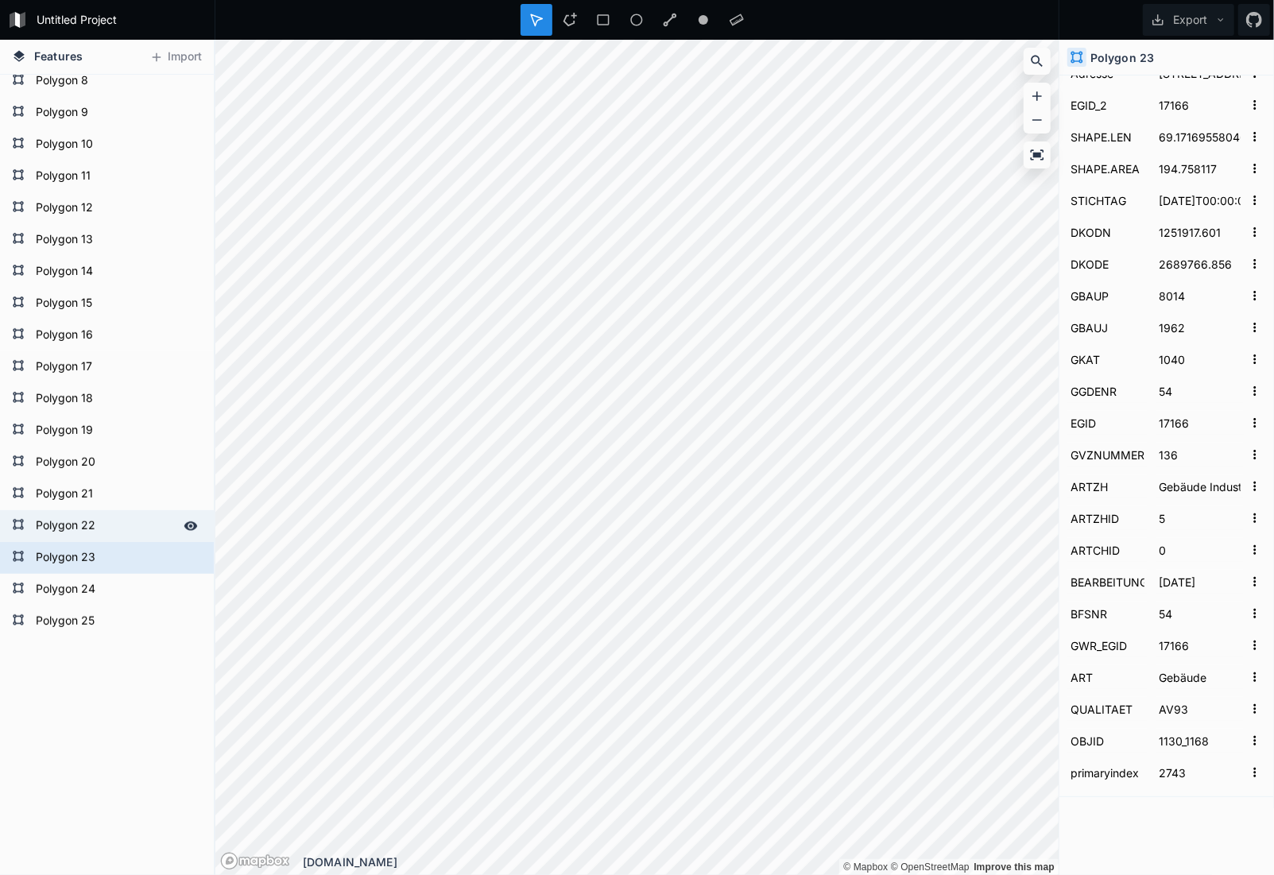
type input "200"
type input "2314500"
type input "1066_182"
type input "1032"
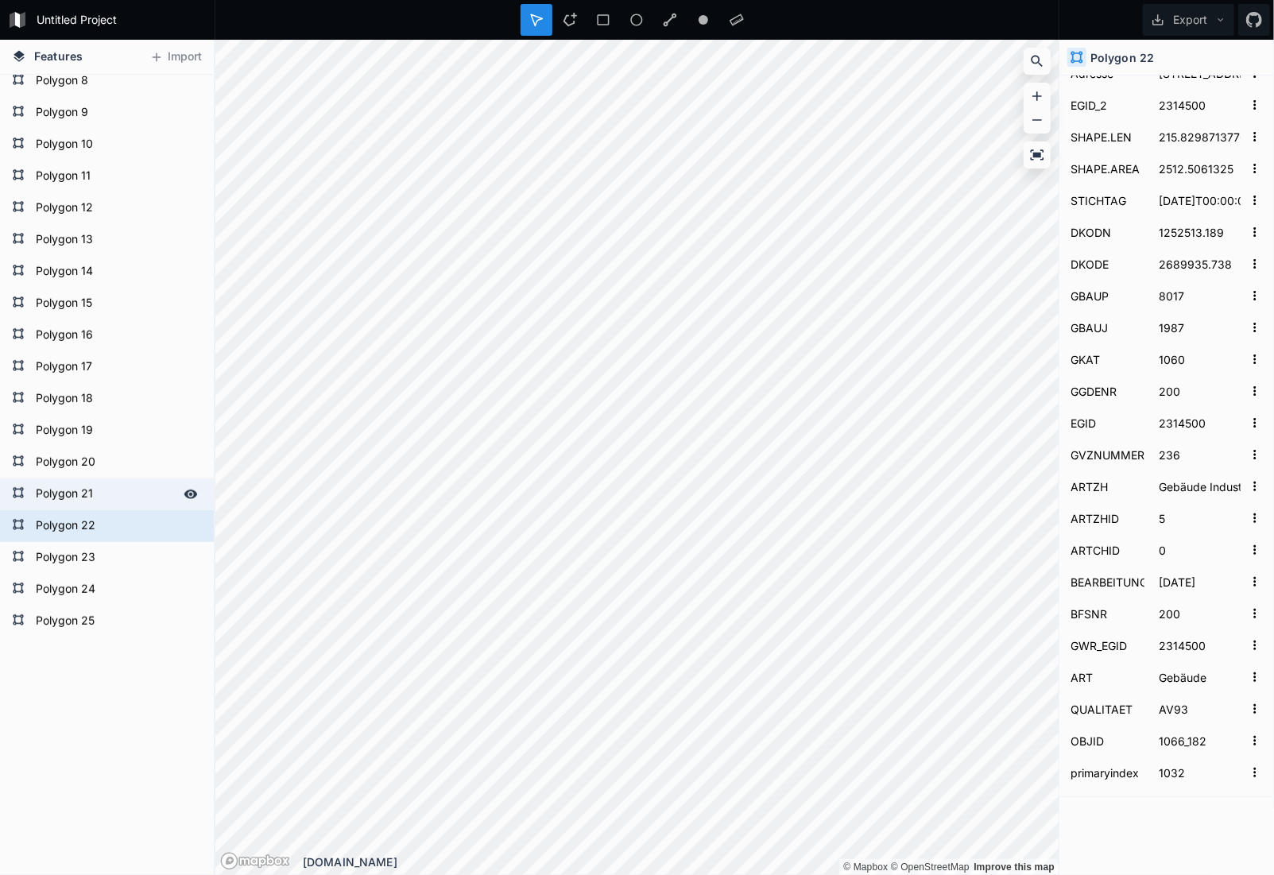
click at [48, 504] on form "Polygon 21" at bounding box center [105, 494] width 149 height 24
type input "###Heizmethode wurde von Heating Boiler auf Heating Boiler geändertHeizquelle w…"
type input "303160"
type input "45760"
type input "93.10981215"
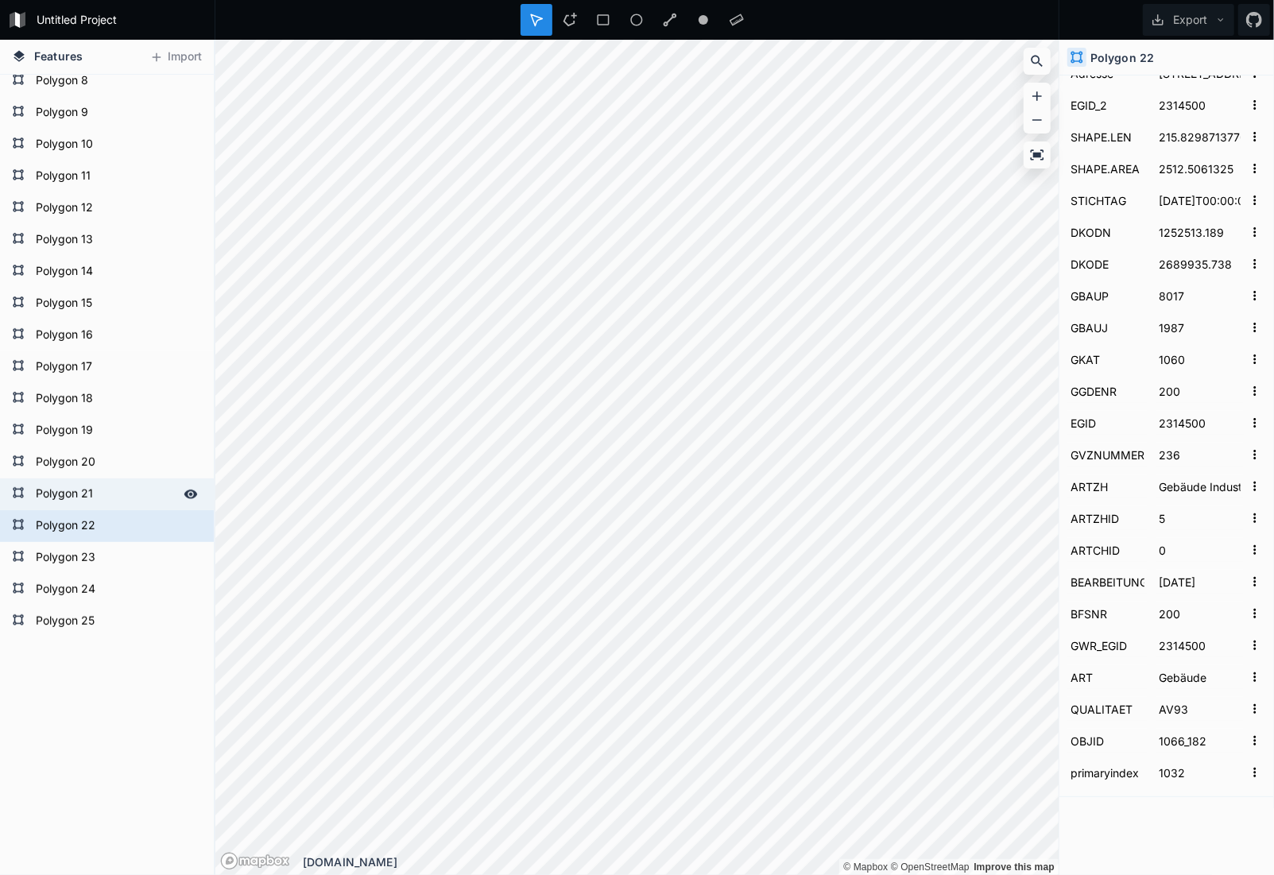
type input "257400"
type input "false"
type input "Elektrizität"
type input "Elektroheizung"
type input "Öl"
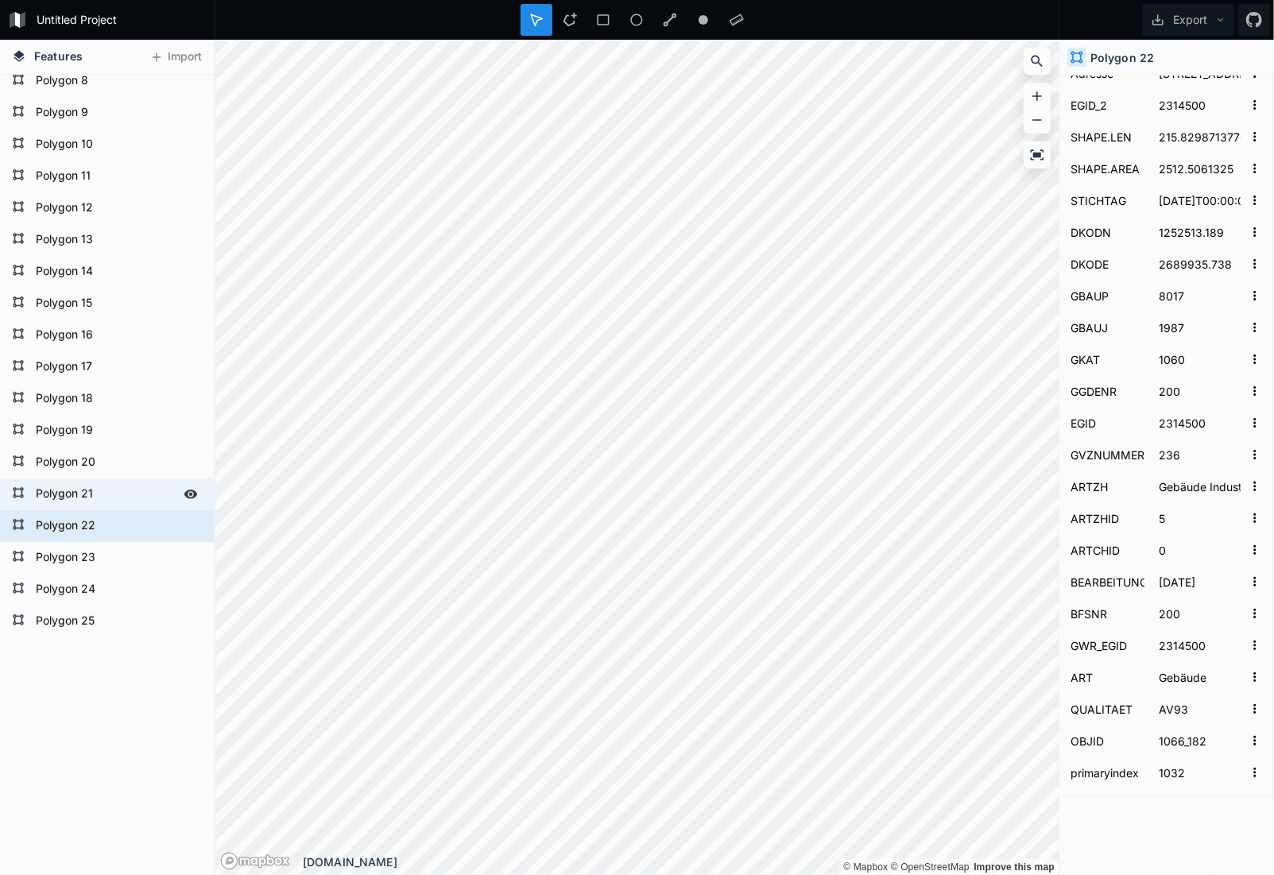
type input "1192"
type input "3"
type input "2860"
type input "47.4176231"
type input "8.631600223"
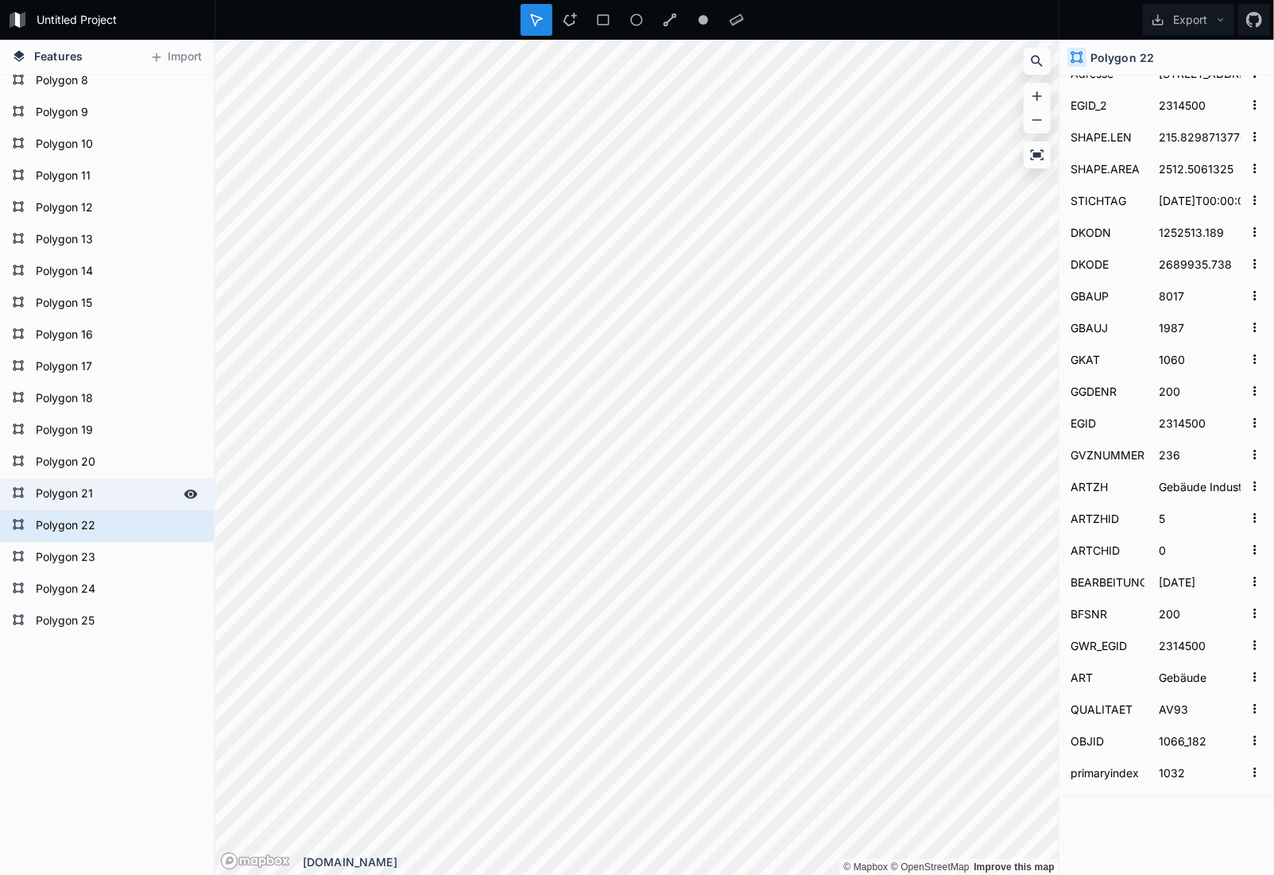
type input "[STREET_ADDRESS]"
type input "2314503"
type input "158.48717817629"
type input "1191.6182635"
type input "1252547.777"
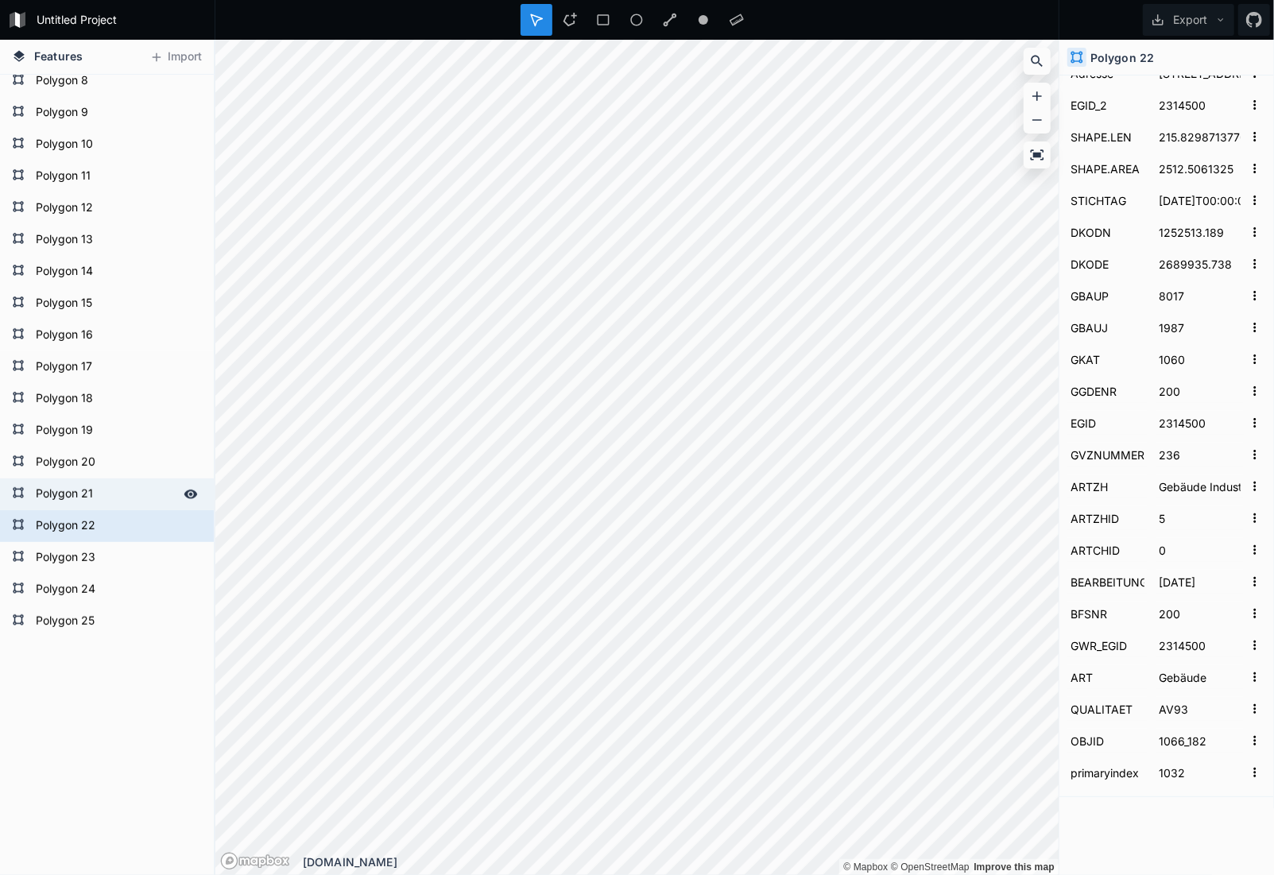
type input "2690015.441"
type input "1040"
type input "2314503"
type input "593"
type input "2314503"
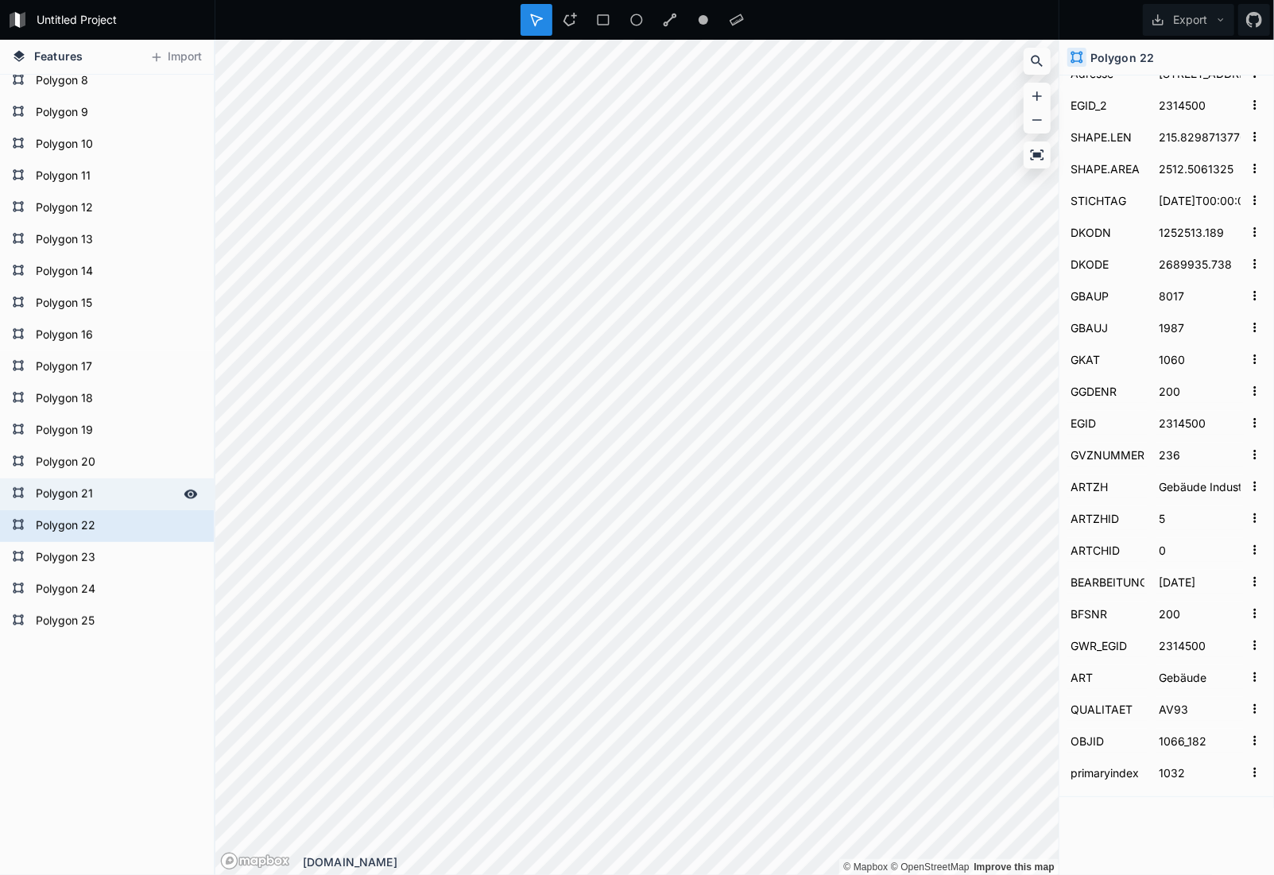
type input "1066_184"
type input "3240"
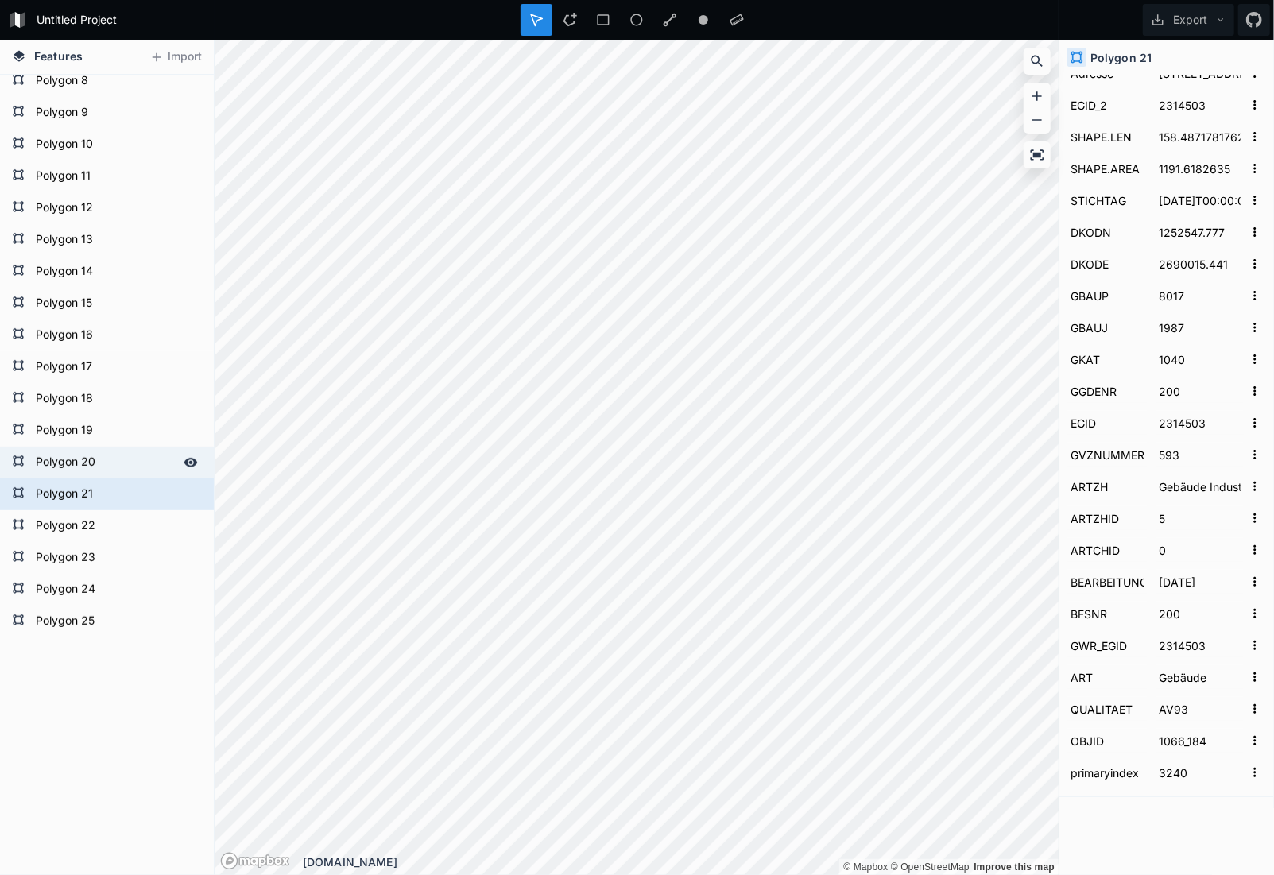
click at [48, 461] on form "Polygon 20" at bounding box center [105, 463] width 149 height 24
type input "###Heizmethode wurde von Heating Boiler auf Heating Boiler geändertHeizquelle w…"
type input "101856"
type input "850080.0349"
type input "209.2931507"
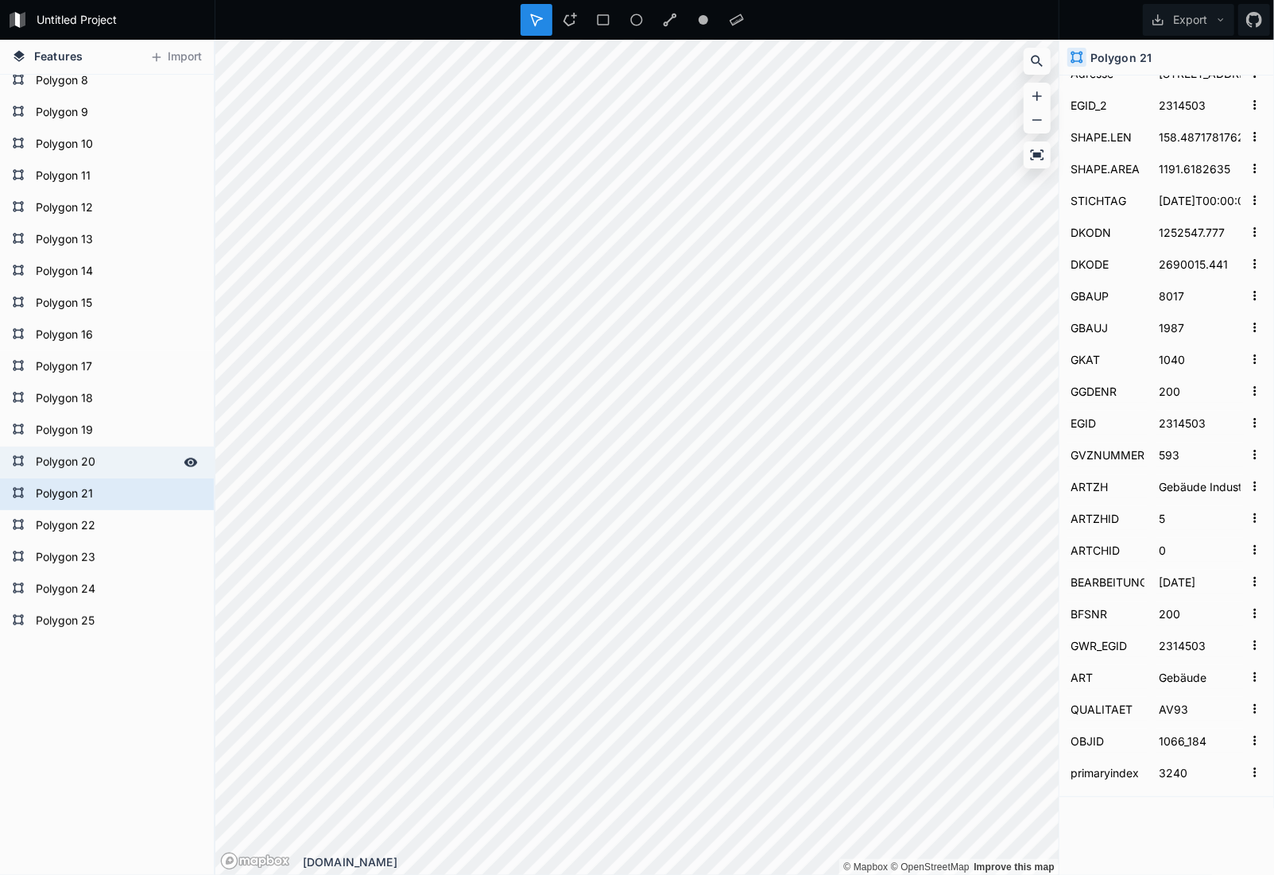
type input "381960"
type input "98.39676687"
type input "101856"
type input "true"
type input "210.4193338"
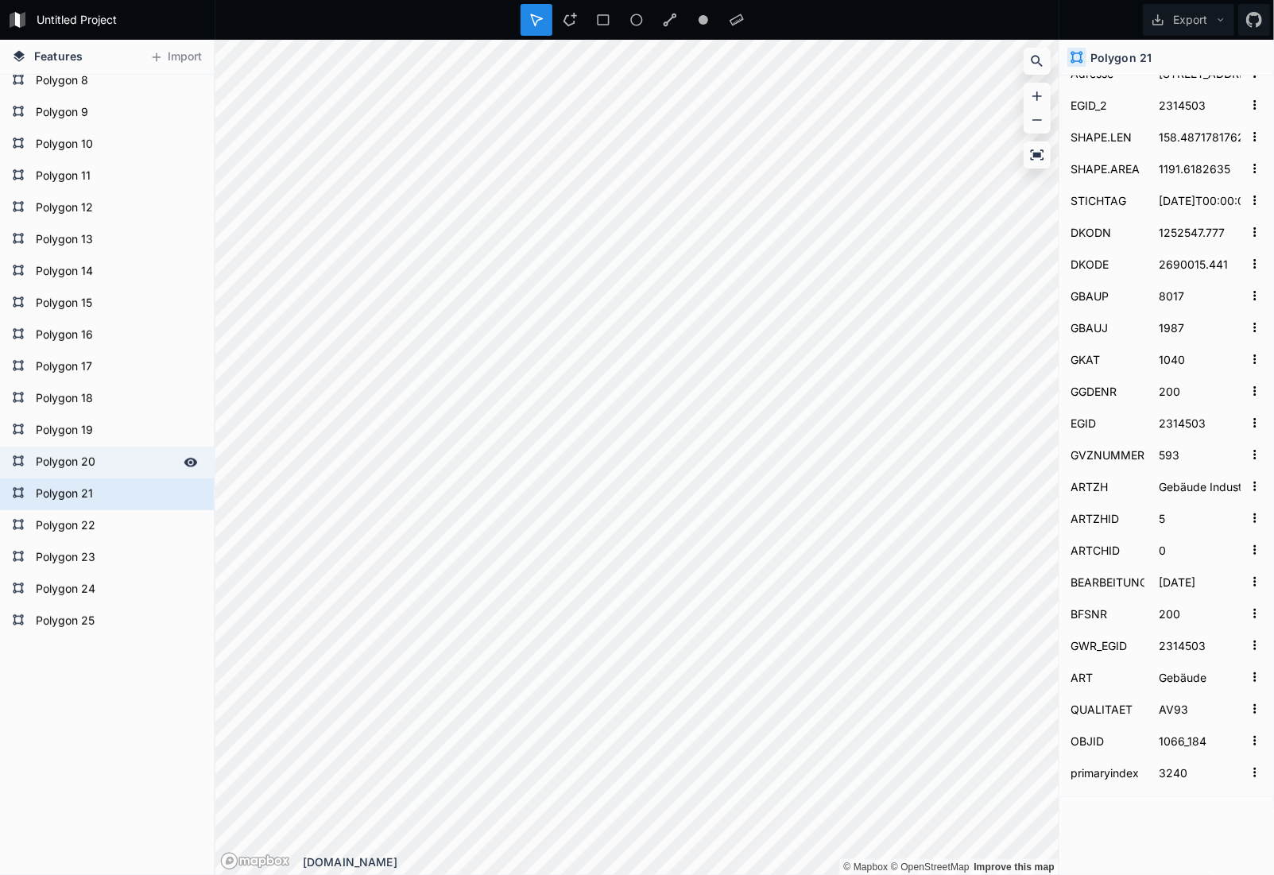
type input "468120.0349"
type input "true"
type input "Gas"
type input "Heizkessel"
type input "Gas"
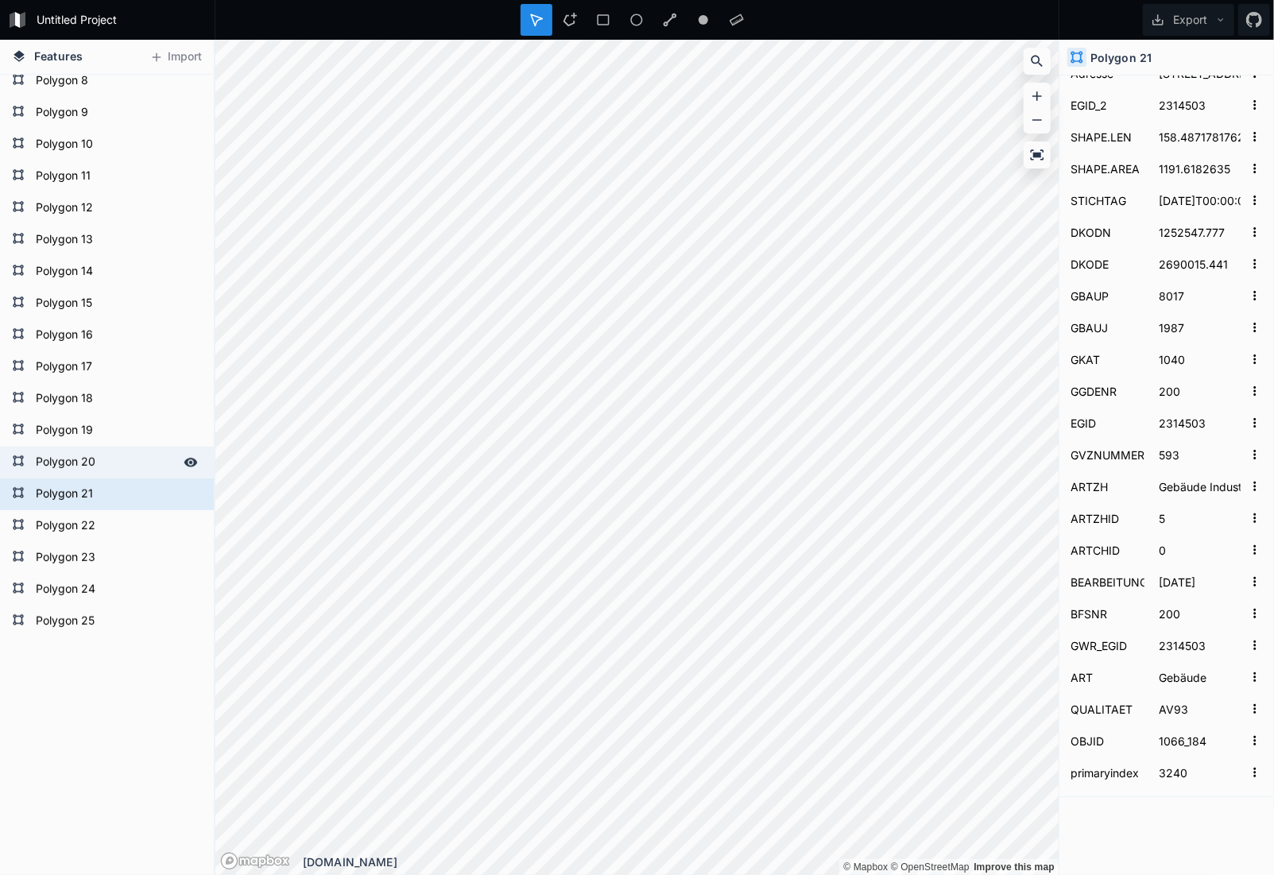
type input "3183"
type input "5"
type input "12732"
type input "2015"
type input "[DATE]-[DATE]"
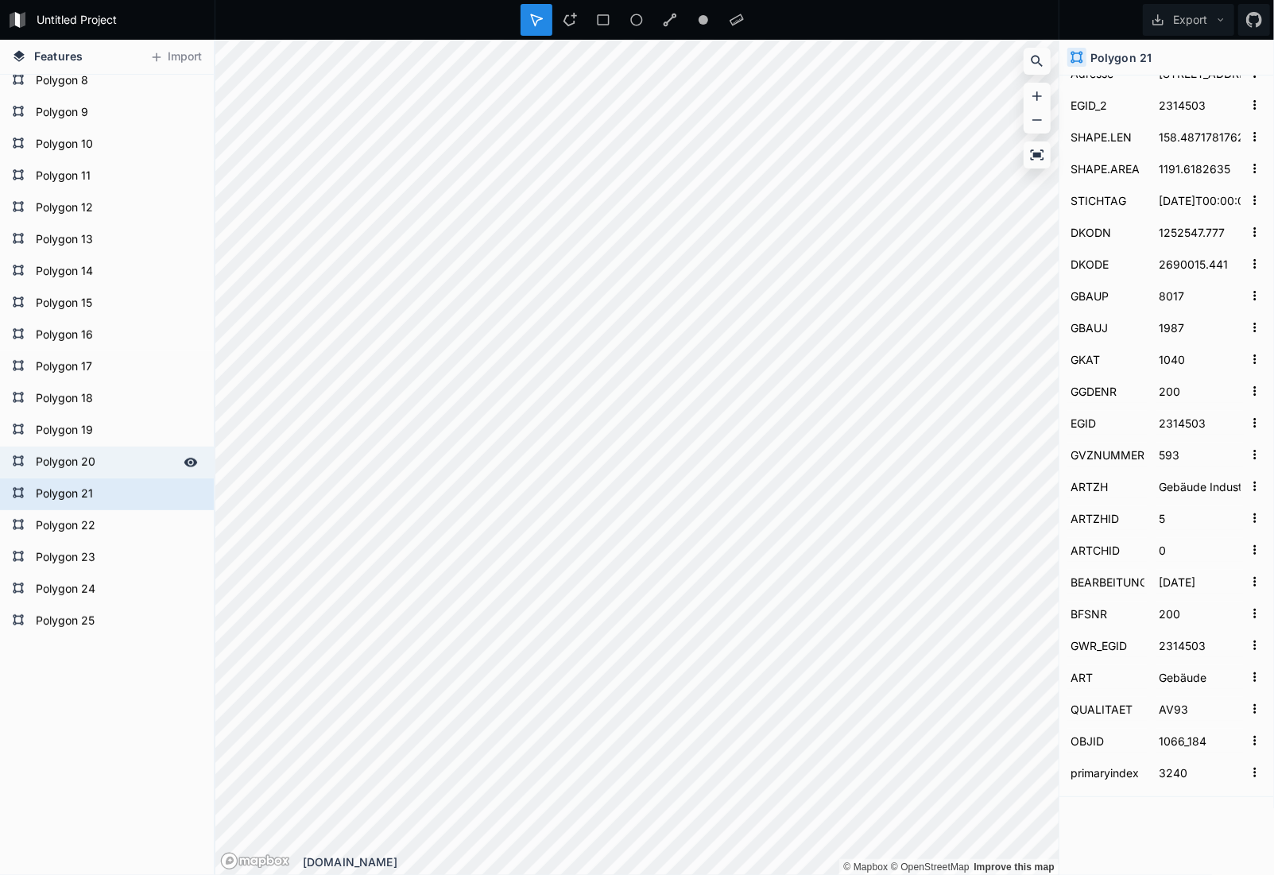
type input "Lager"
type input "47.4117674"
type input "8.623706991"
type input "Dietlikon"
type input "8305"
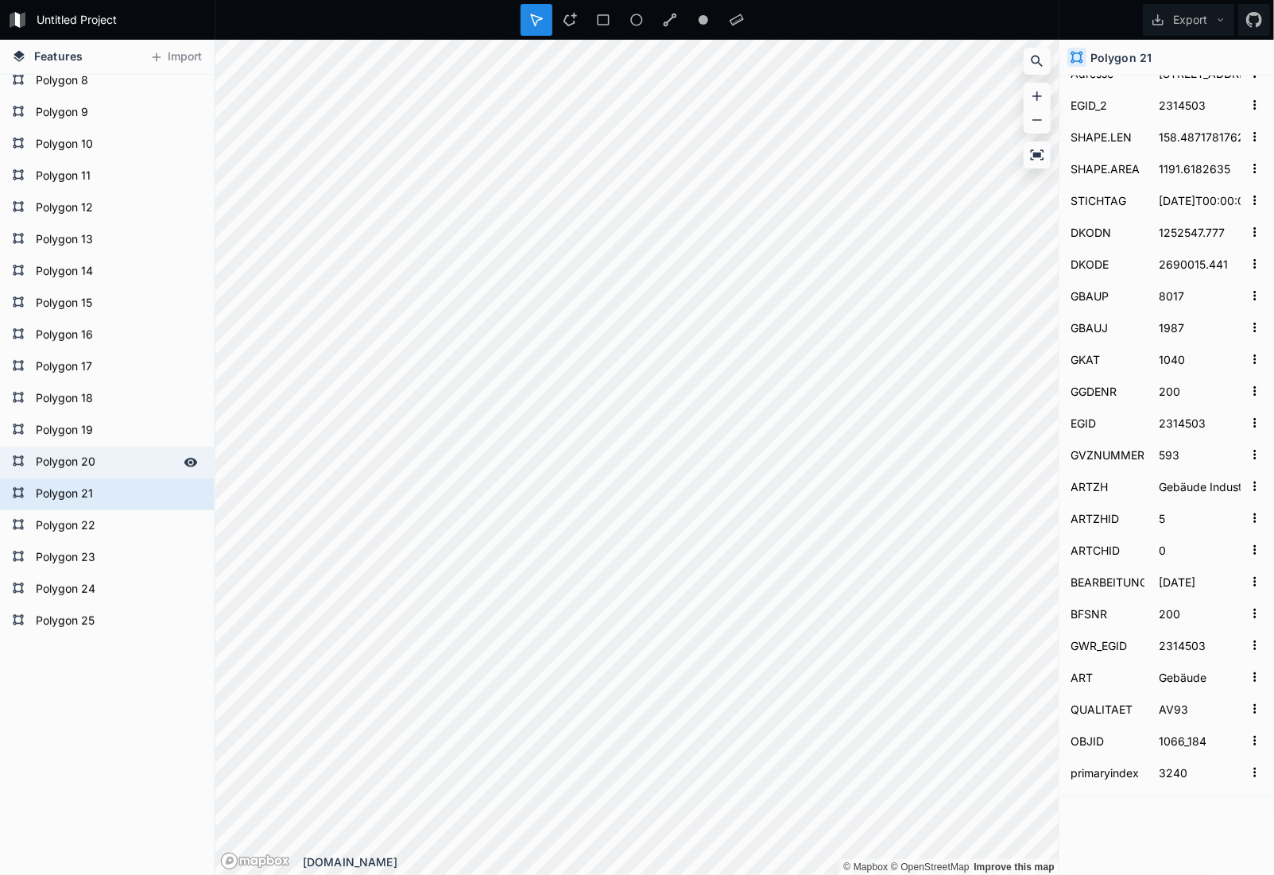
type input "[STREET_ADDRESS]"
type input "210200232"
type input "274.084101810294"
type input "3182.7875225"
type input "1251883.576"
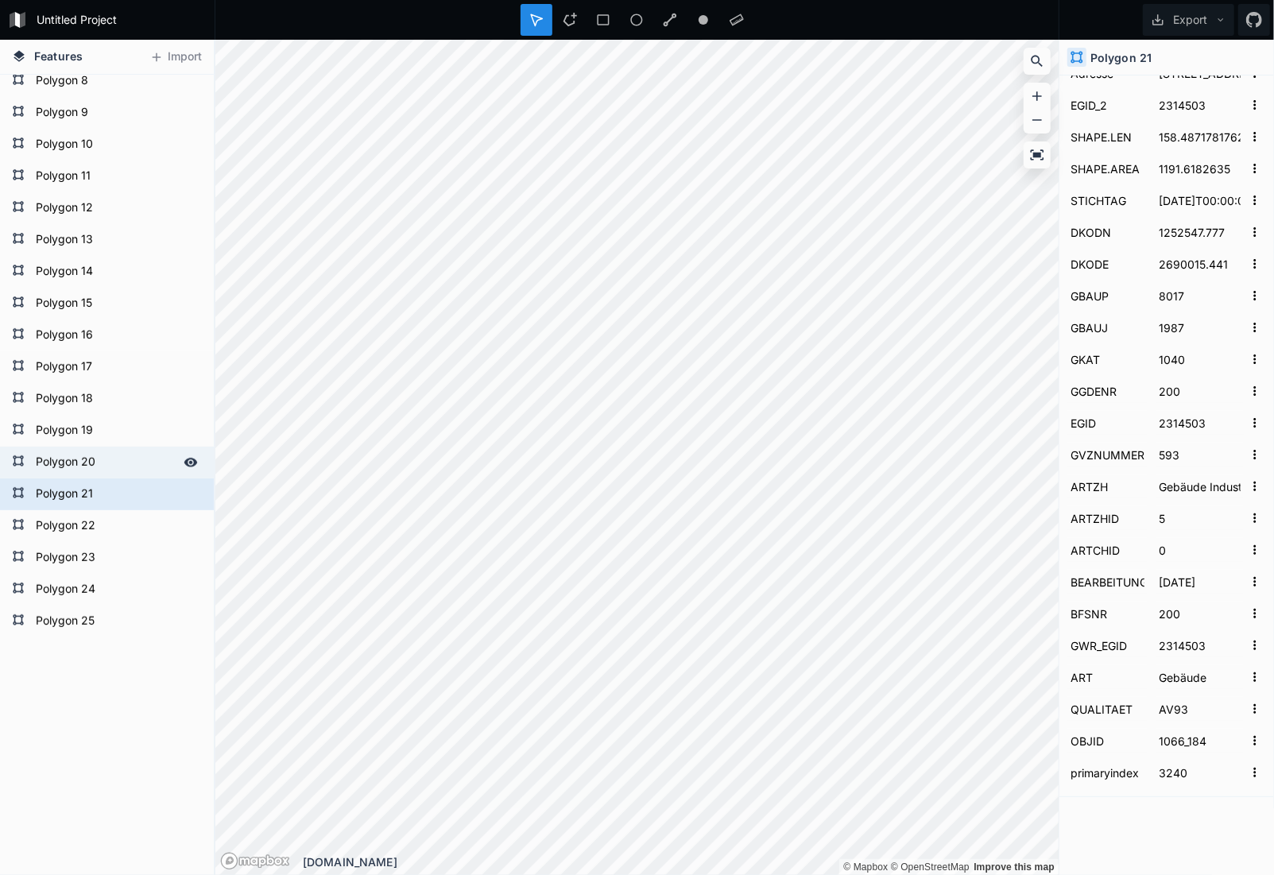
type input "2689429.985"
type input "8022"
type input "2015"
type input "1060"
type input "54"
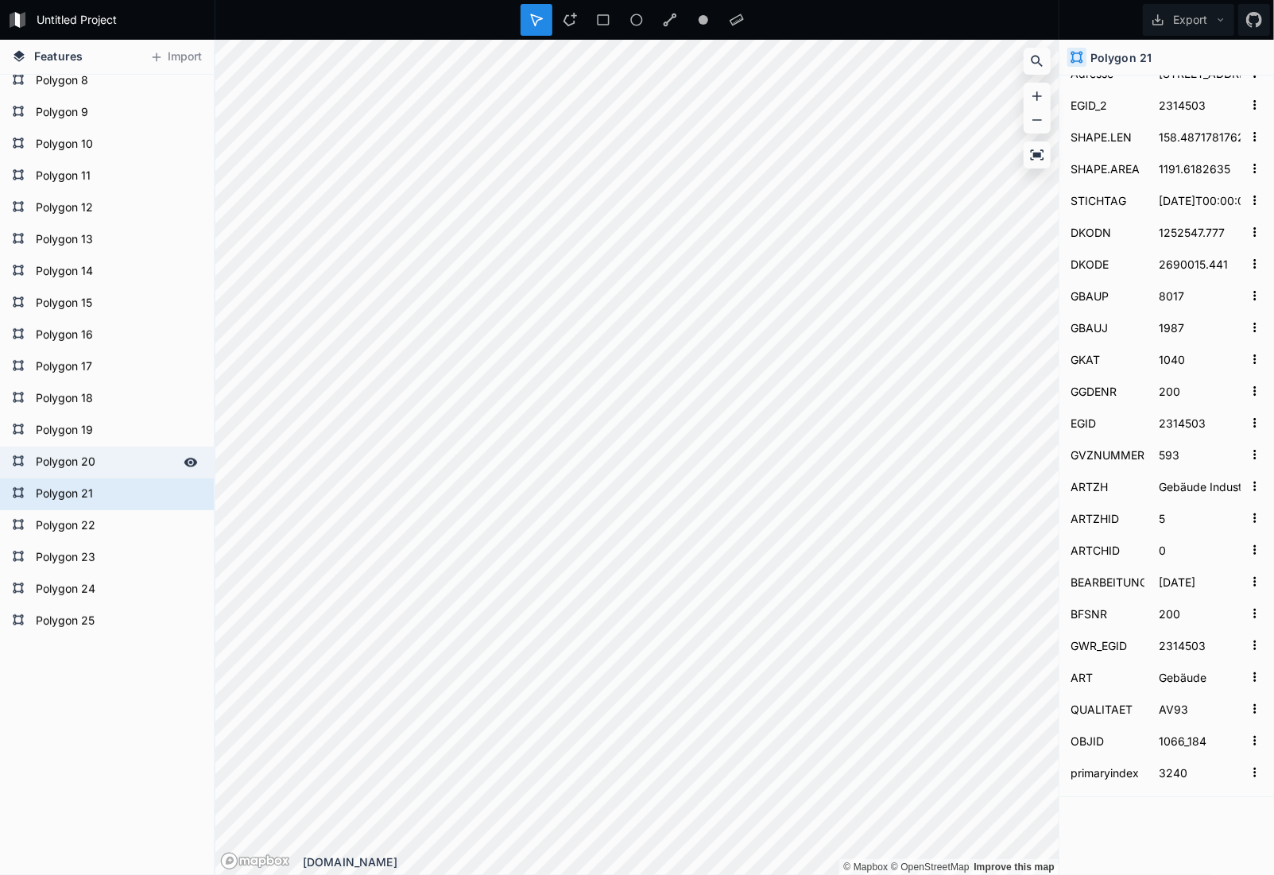
type input "210200232"
type input "1553"
type input "[DATE]"
type input "54"
type input "210200232"
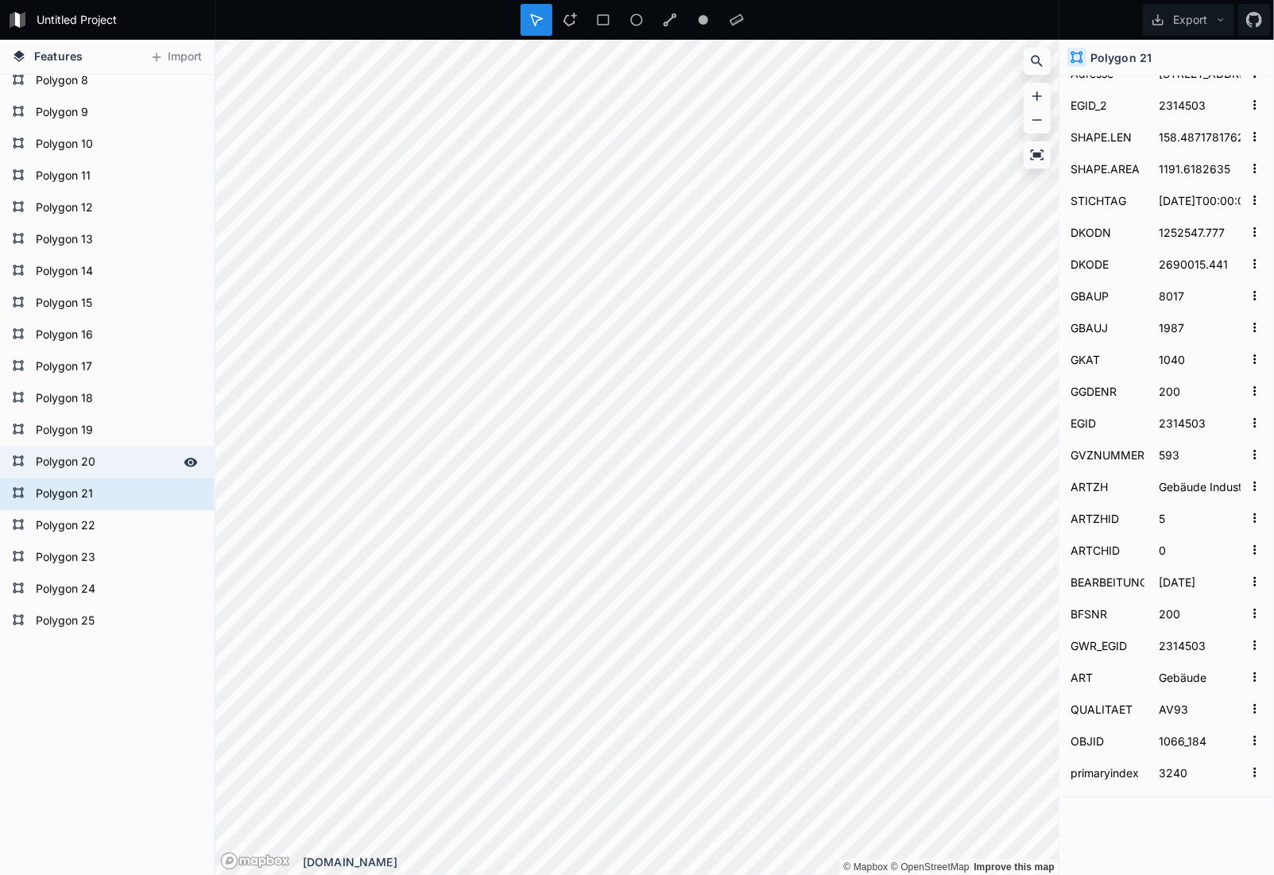
type input "1130_4063"
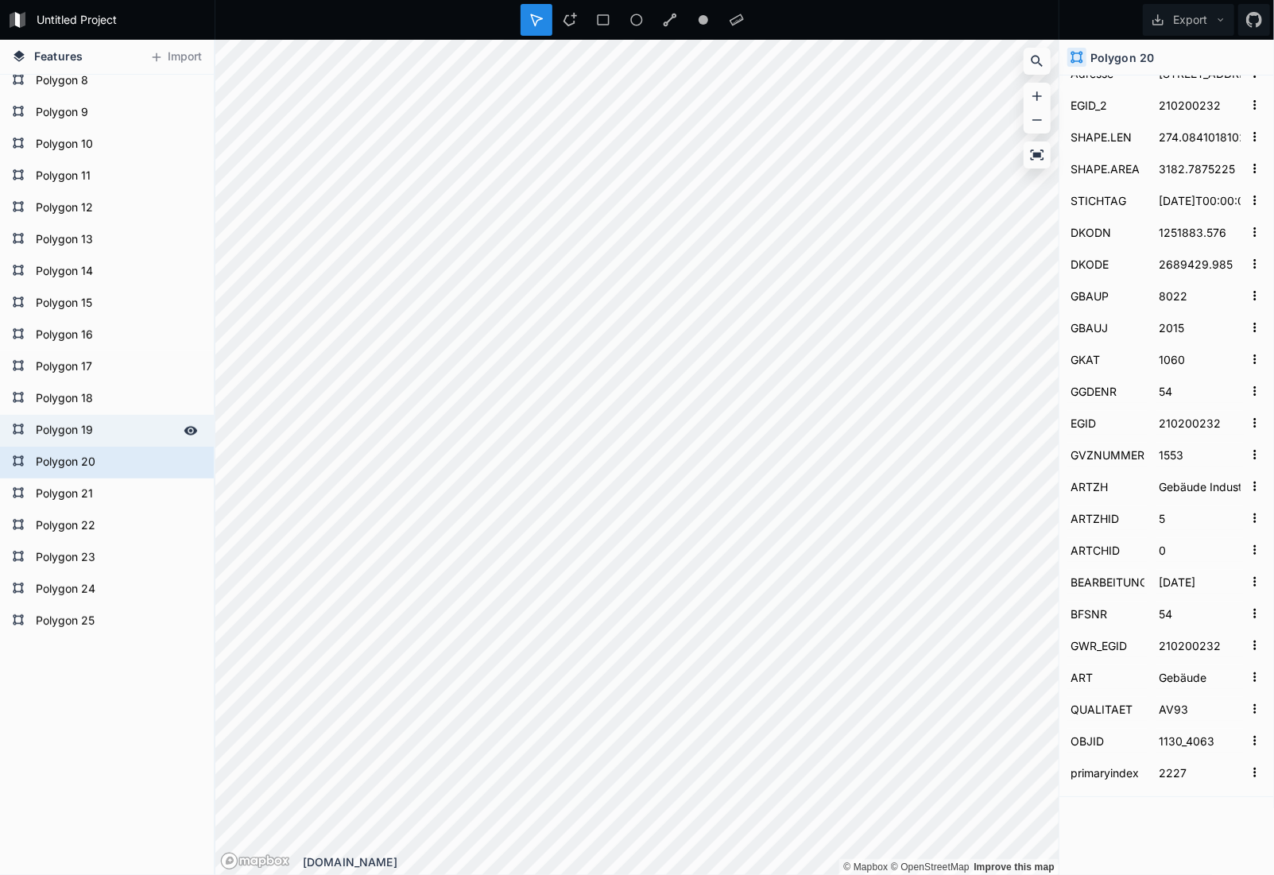
click at [55, 427] on form "Polygon 19" at bounding box center [105, 431] width 149 height 24
drag, startPoint x: 54, startPoint y: 395, endPoint x: 68, endPoint y: 422, distance: 30.6
click at [68, 422] on div "Polygon 25 Polygon 24 Polygon 23 Polygon 22 Polygon 21 Polygon 20 Polygon 19 Po…" at bounding box center [107, 240] width 214 height 795
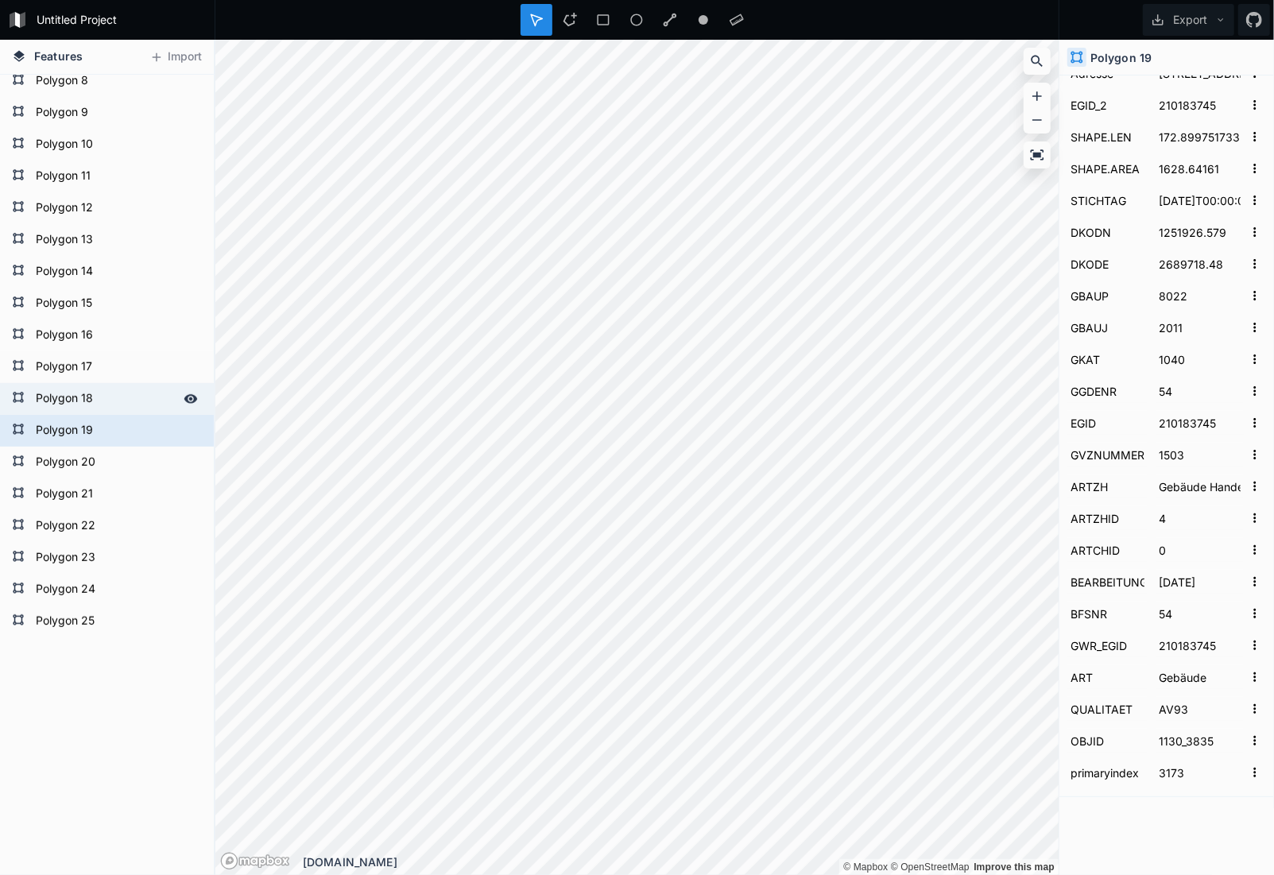
click at [65, 395] on form "Polygon 18" at bounding box center [105, 399] width 149 height 24
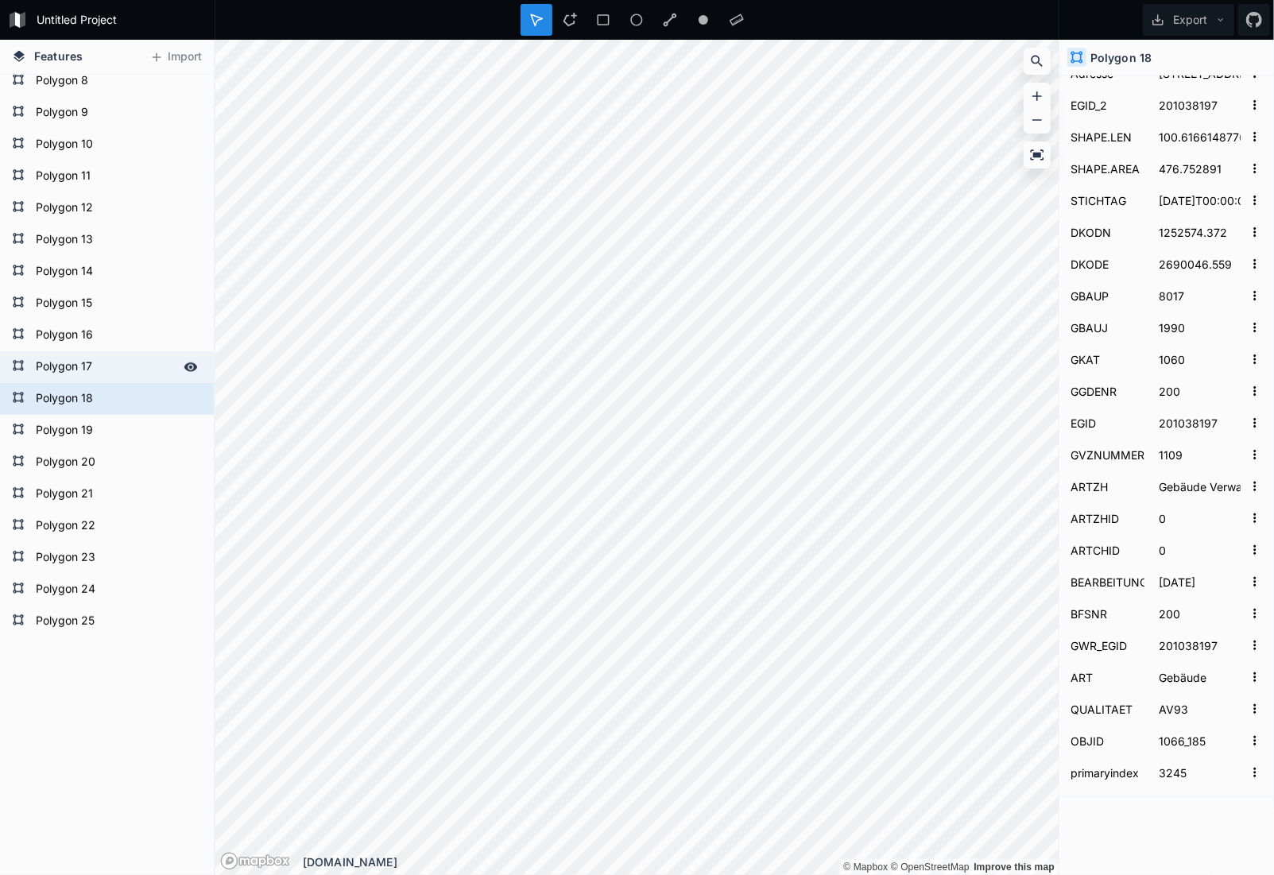
click at [66, 368] on form "Polygon 17" at bounding box center [105, 367] width 149 height 24
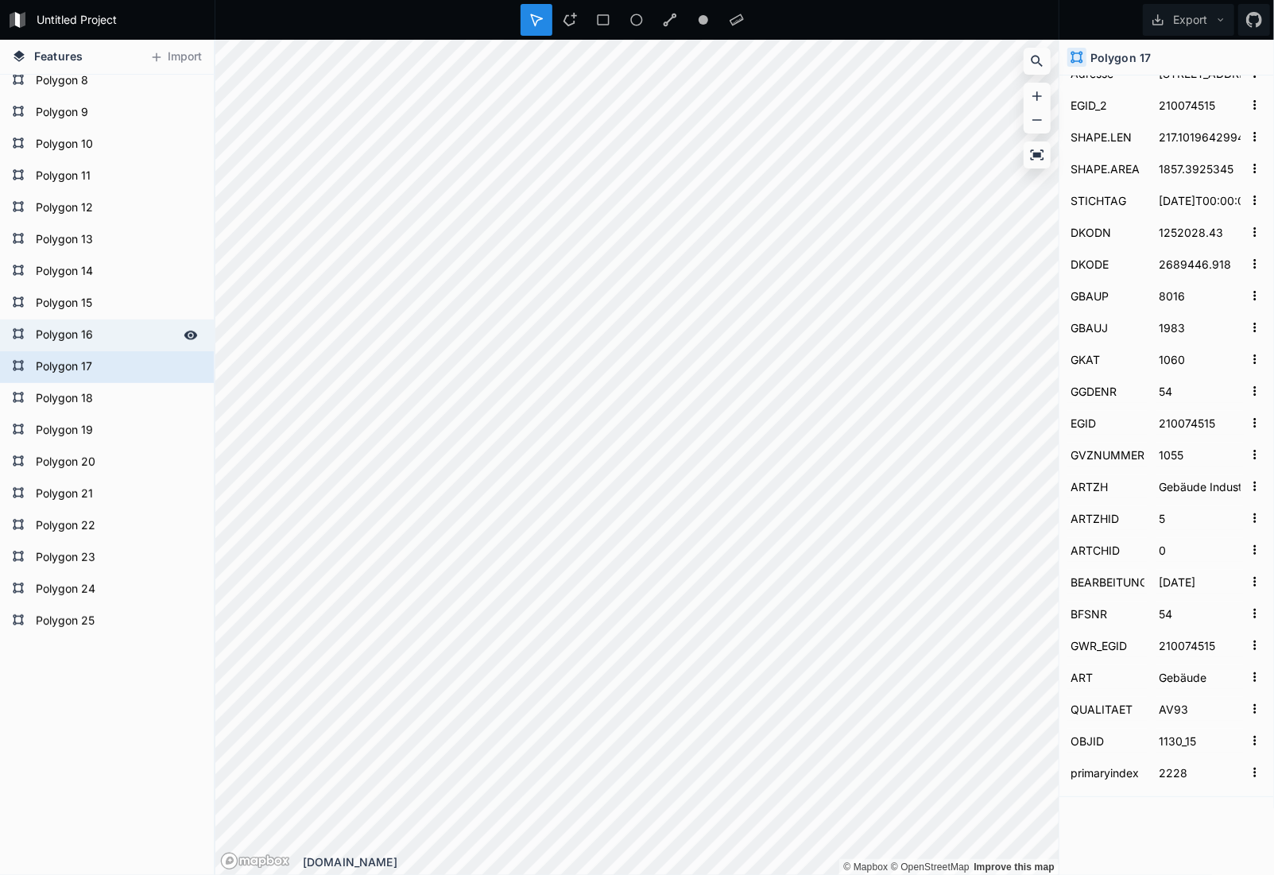
click at [76, 330] on form "Polygon 16" at bounding box center [105, 335] width 149 height 24
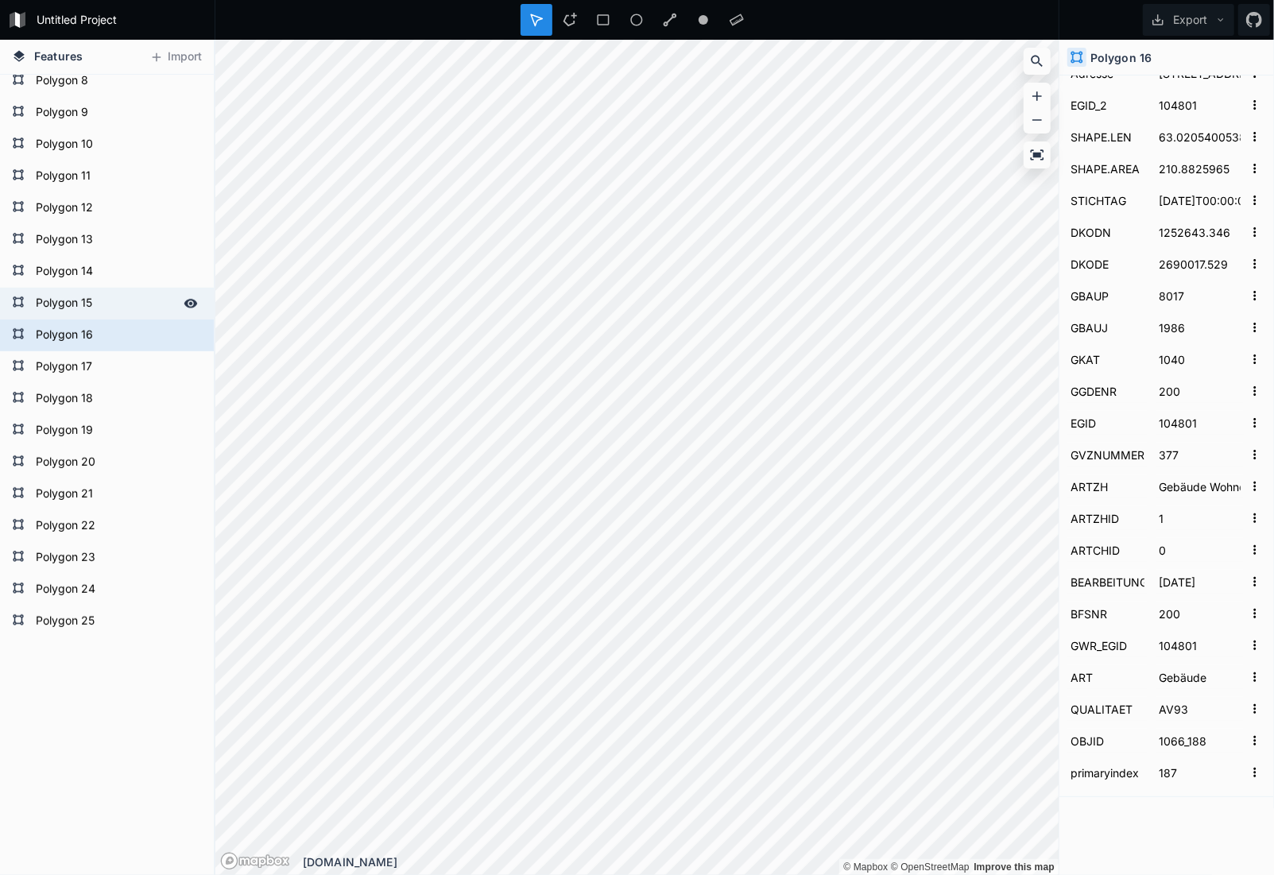
click at [72, 302] on form "Polygon 15" at bounding box center [105, 304] width 149 height 24
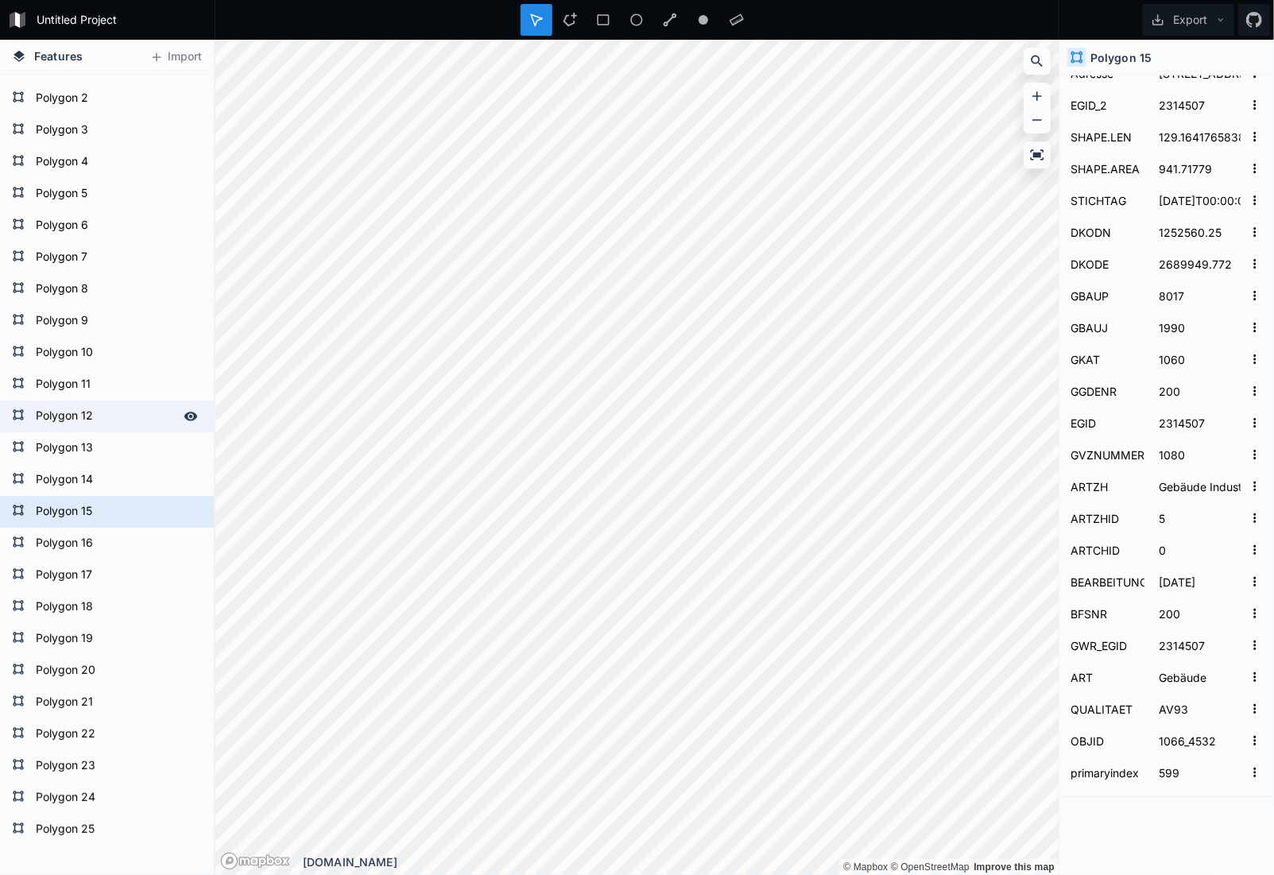
scroll to position [0, 0]
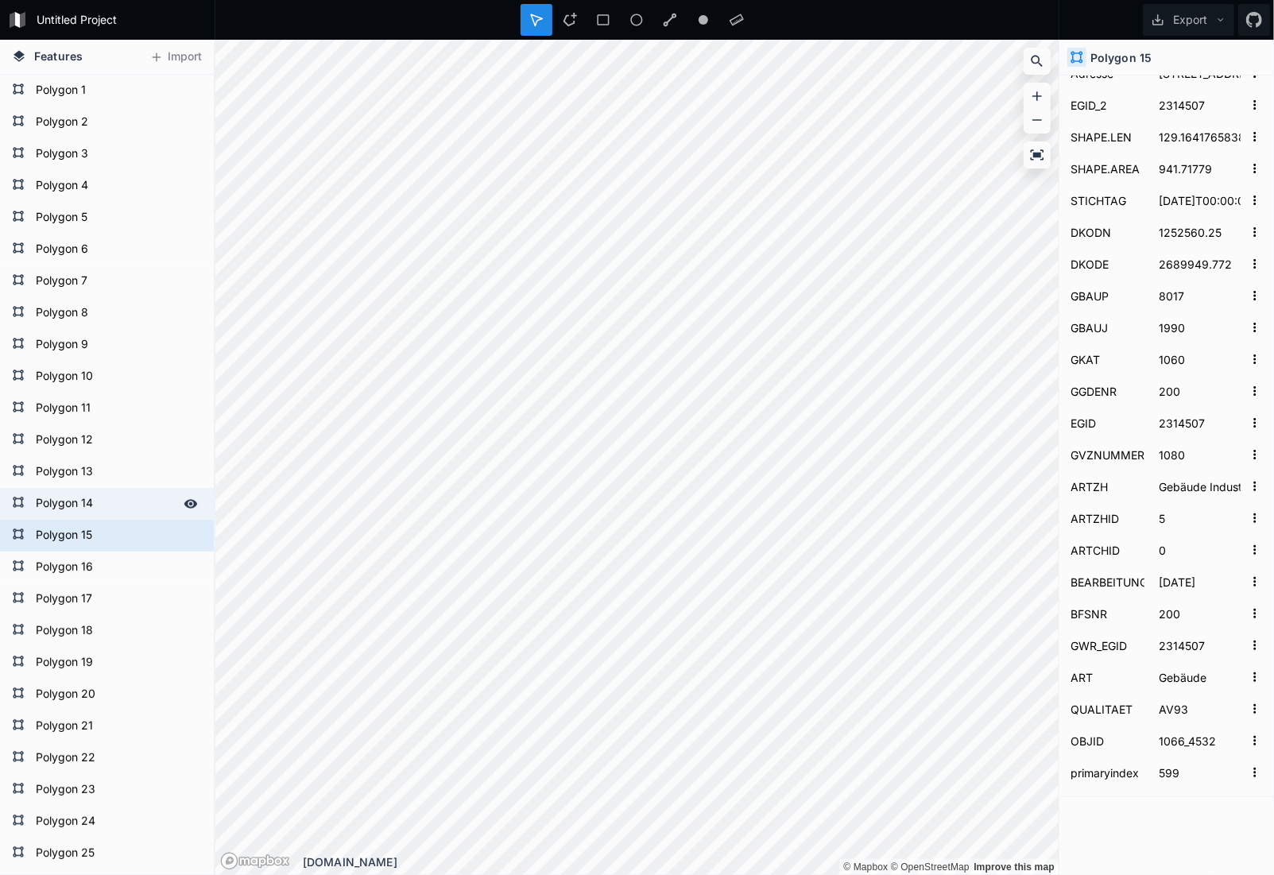
click at [77, 509] on form "Polygon 14" at bounding box center [105, 504] width 149 height 24
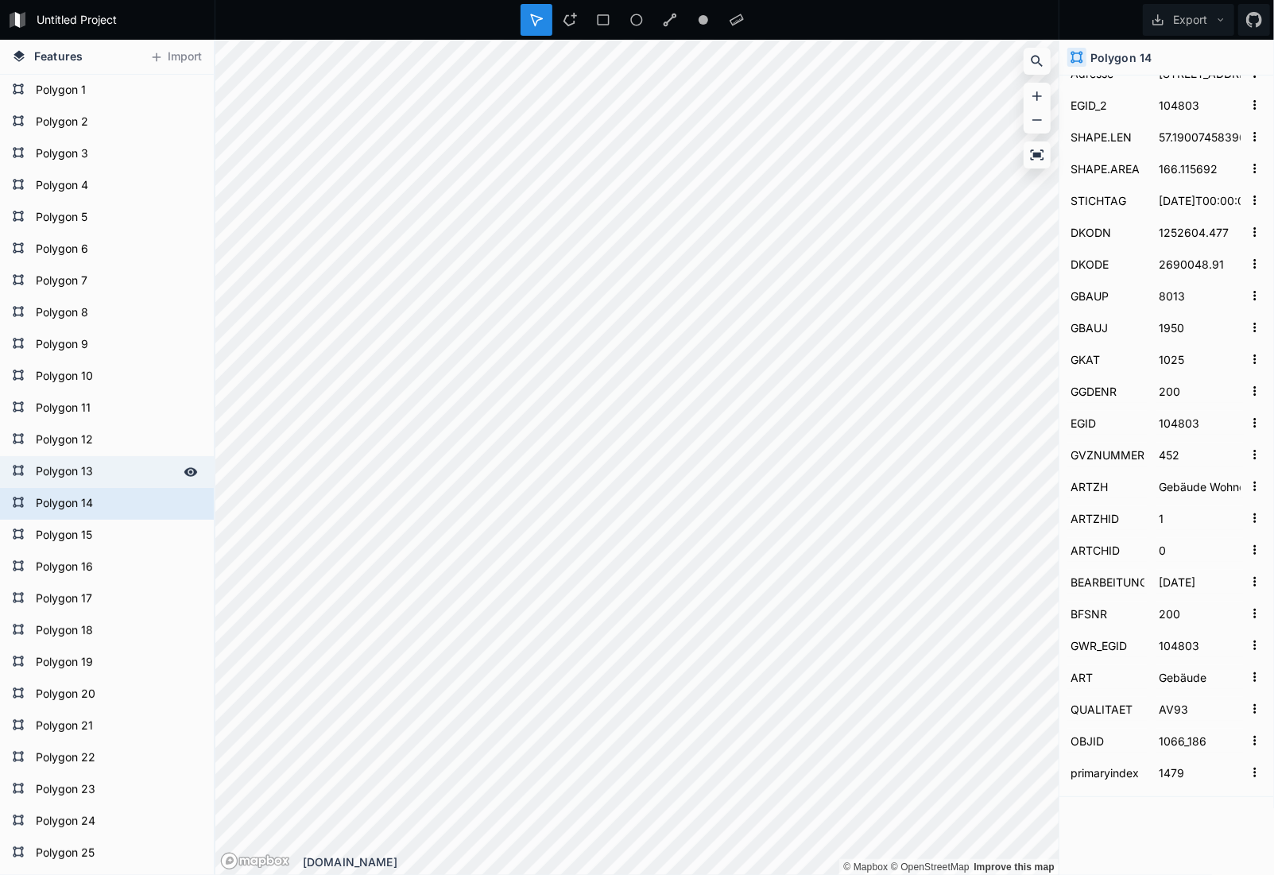
click at [83, 467] on form "Polygon 13" at bounding box center [105, 472] width 149 height 24
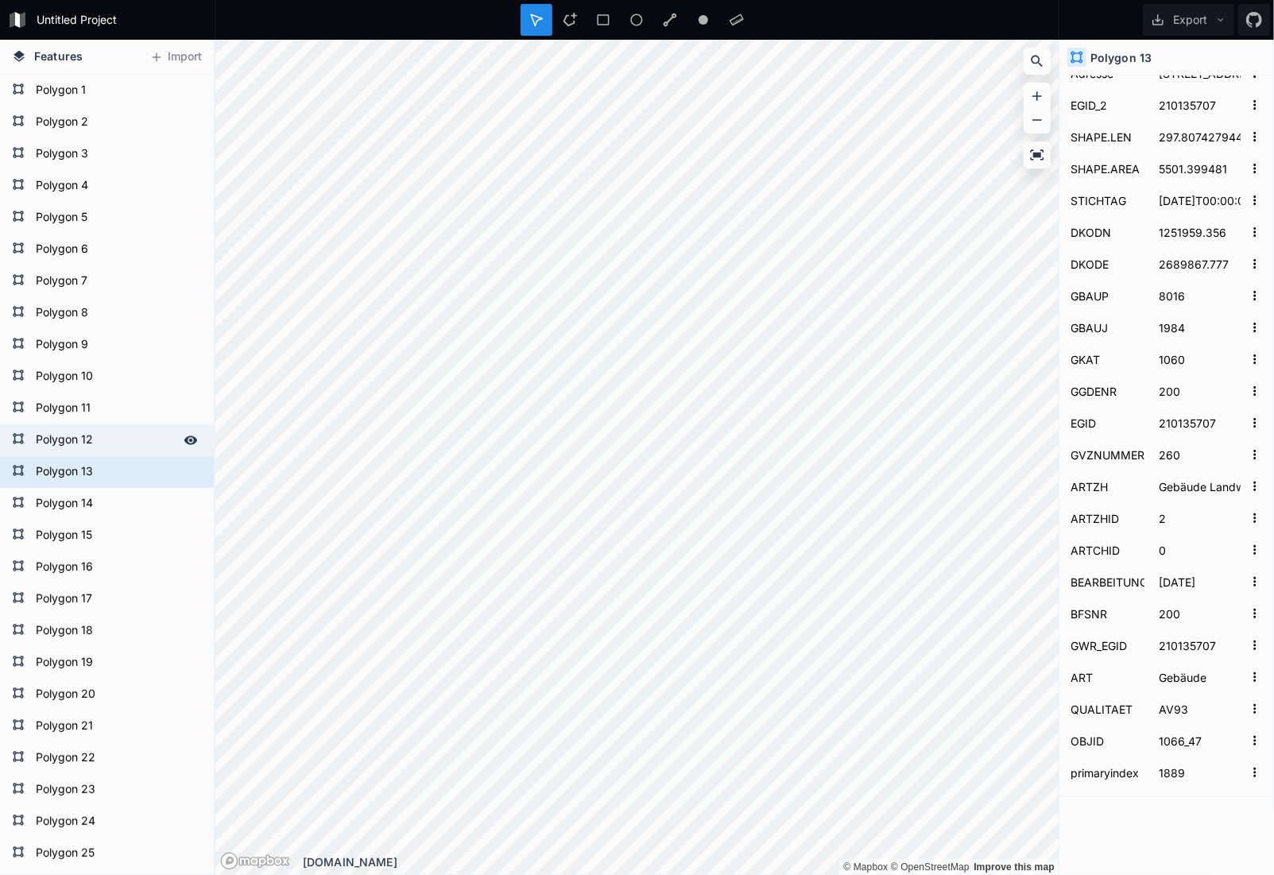
click at [89, 438] on form "Polygon 12" at bounding box center [105, 440] width 149 height 24
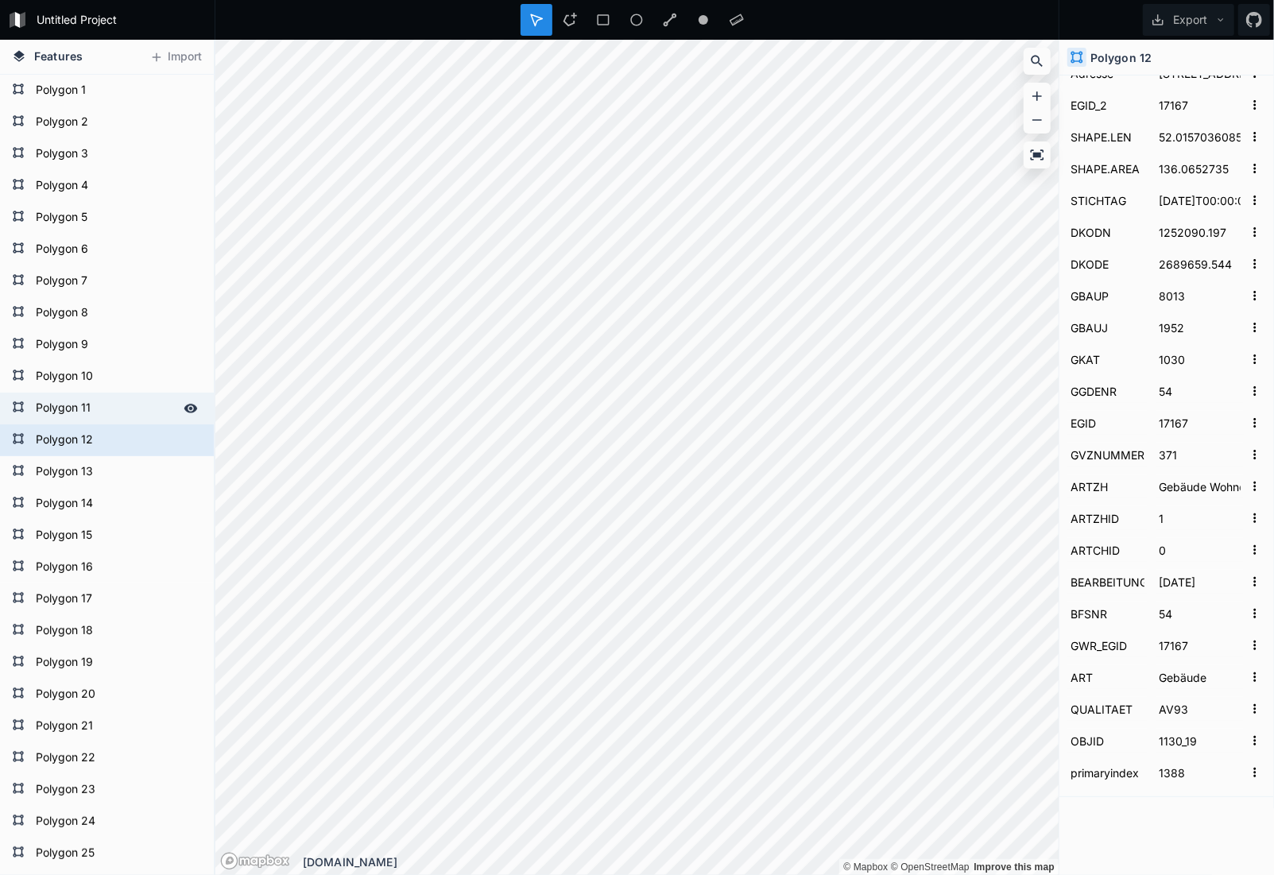
click at [87, 406] on form "Polygon 11" at bounding box center [105, 409] width 149 height 24
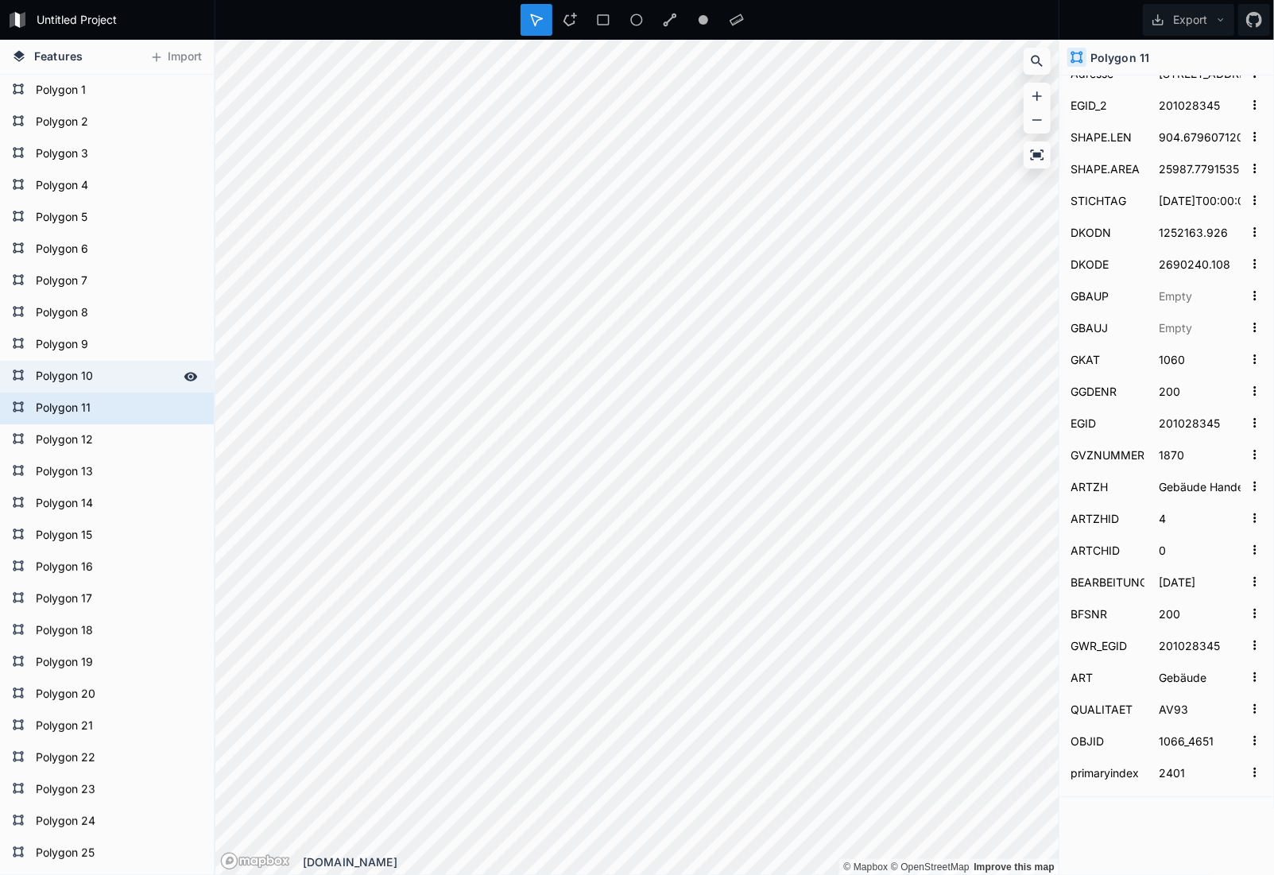
click at [94, 381] on form "Polygon 10" at bounding box center [105, 377] width 149 height 24
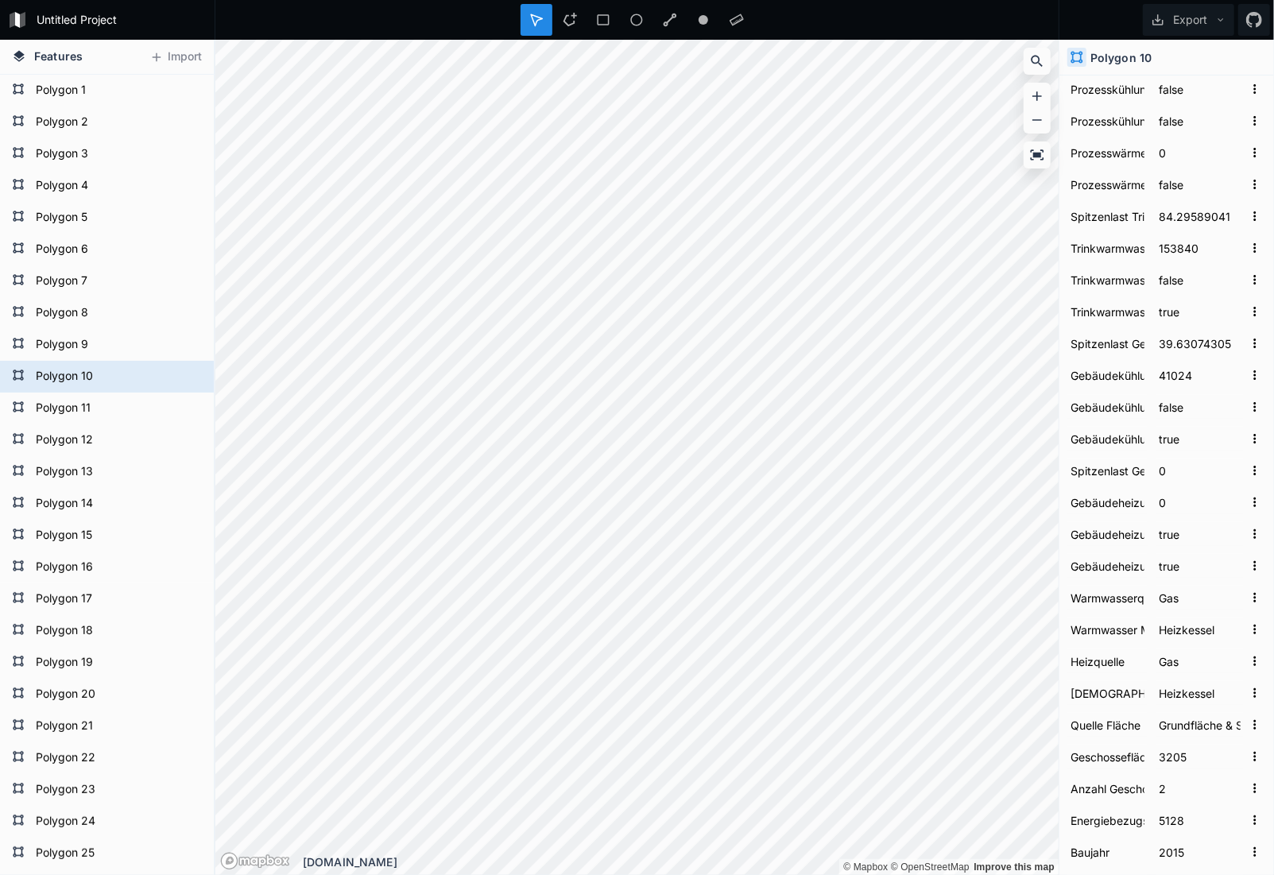
scroll to position [425, 0]
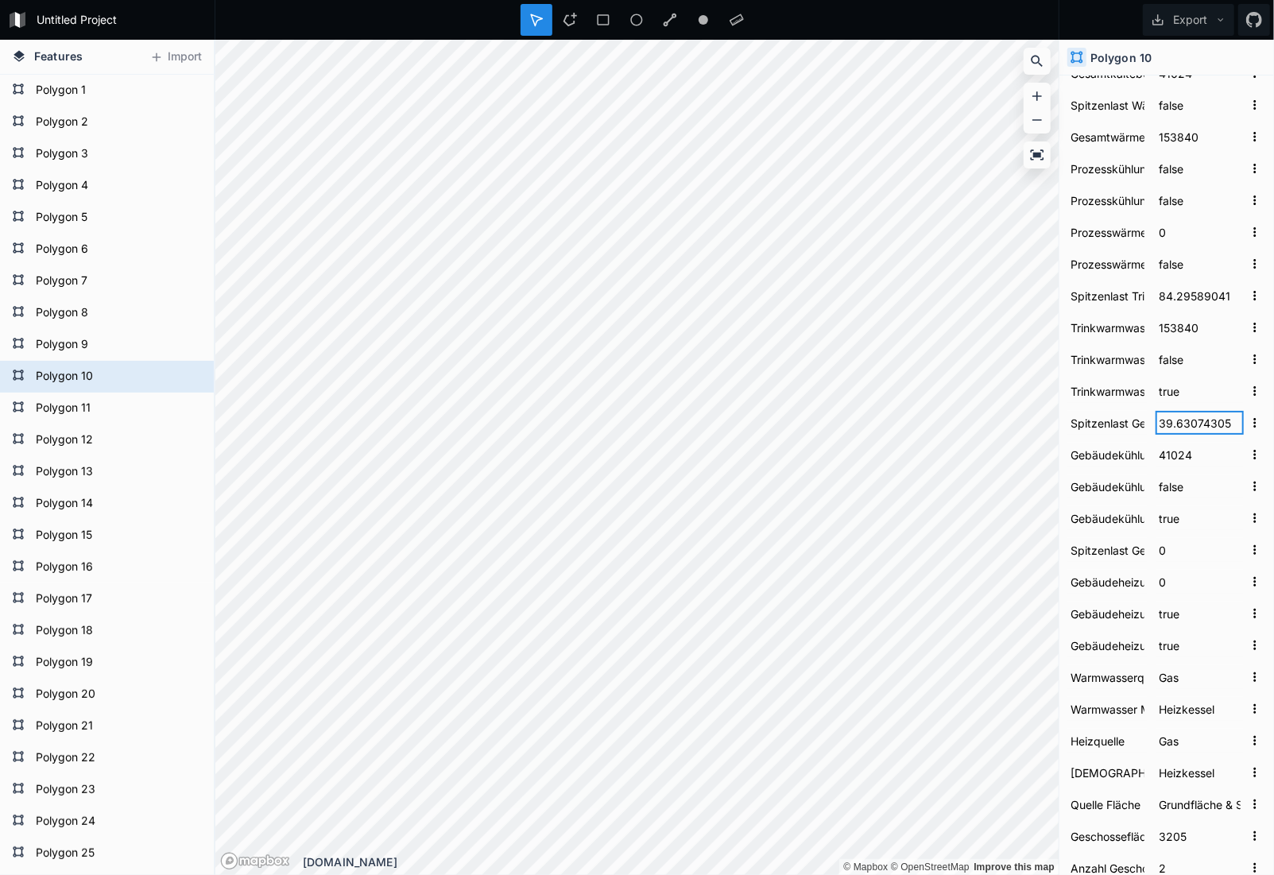
drag, startPoint x: 1152, startPoint y: 422, endPoint x: 1218, endPoint y: 420, distance: 66.0
click at [1215, 420] on input "39.63074305" at bounding box center [1200, 423] width 88 height 24
click at [1115, 417] on input "Spitzenlast Gebäudekühlung [kW]" at bounding box center [1107, 423] width 80 height 24
